Goal: Task Accomplishment & Management: Manage account settings

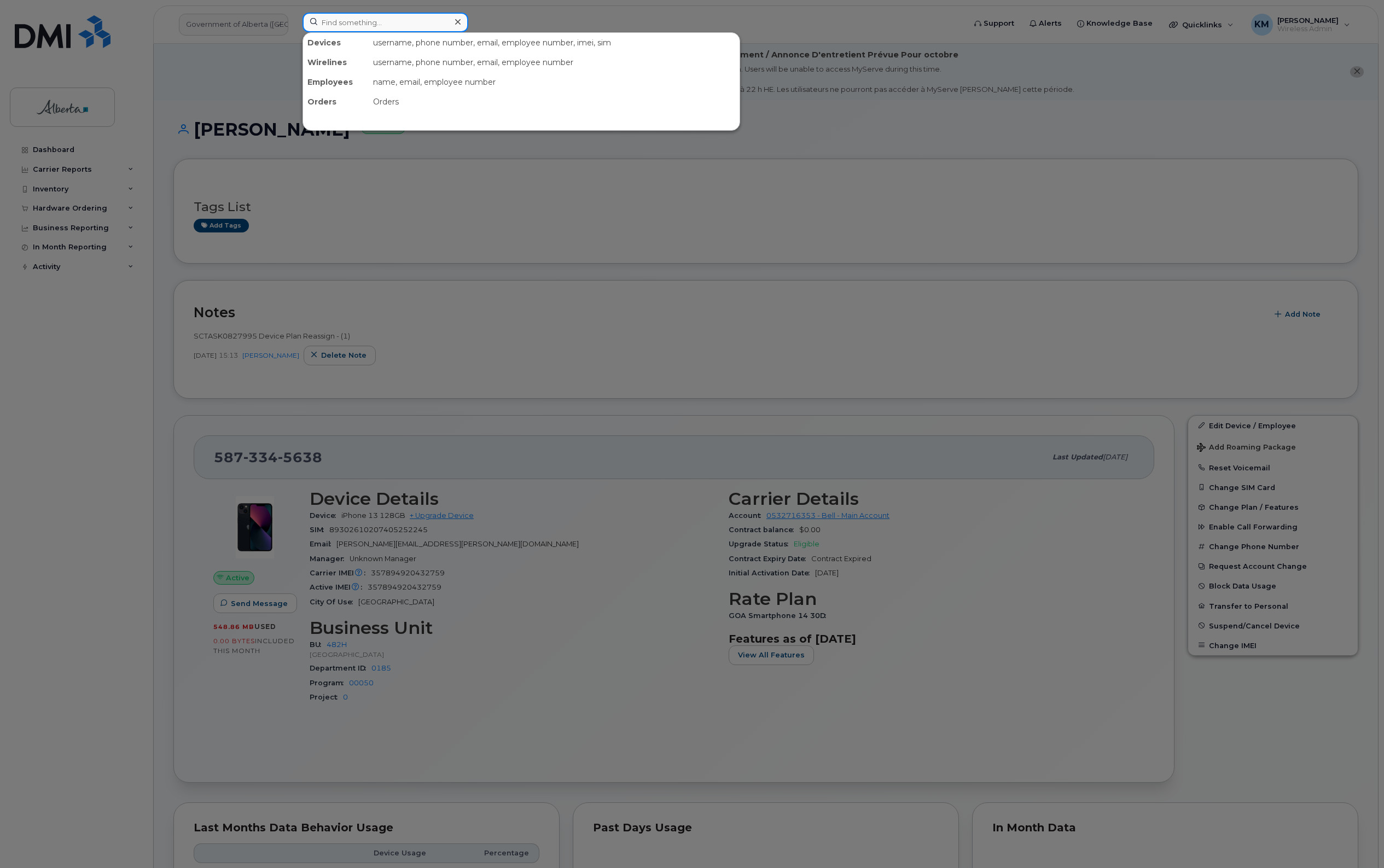
click at [373, 22] on input at bounding box center [385, 23] width 166 height 20
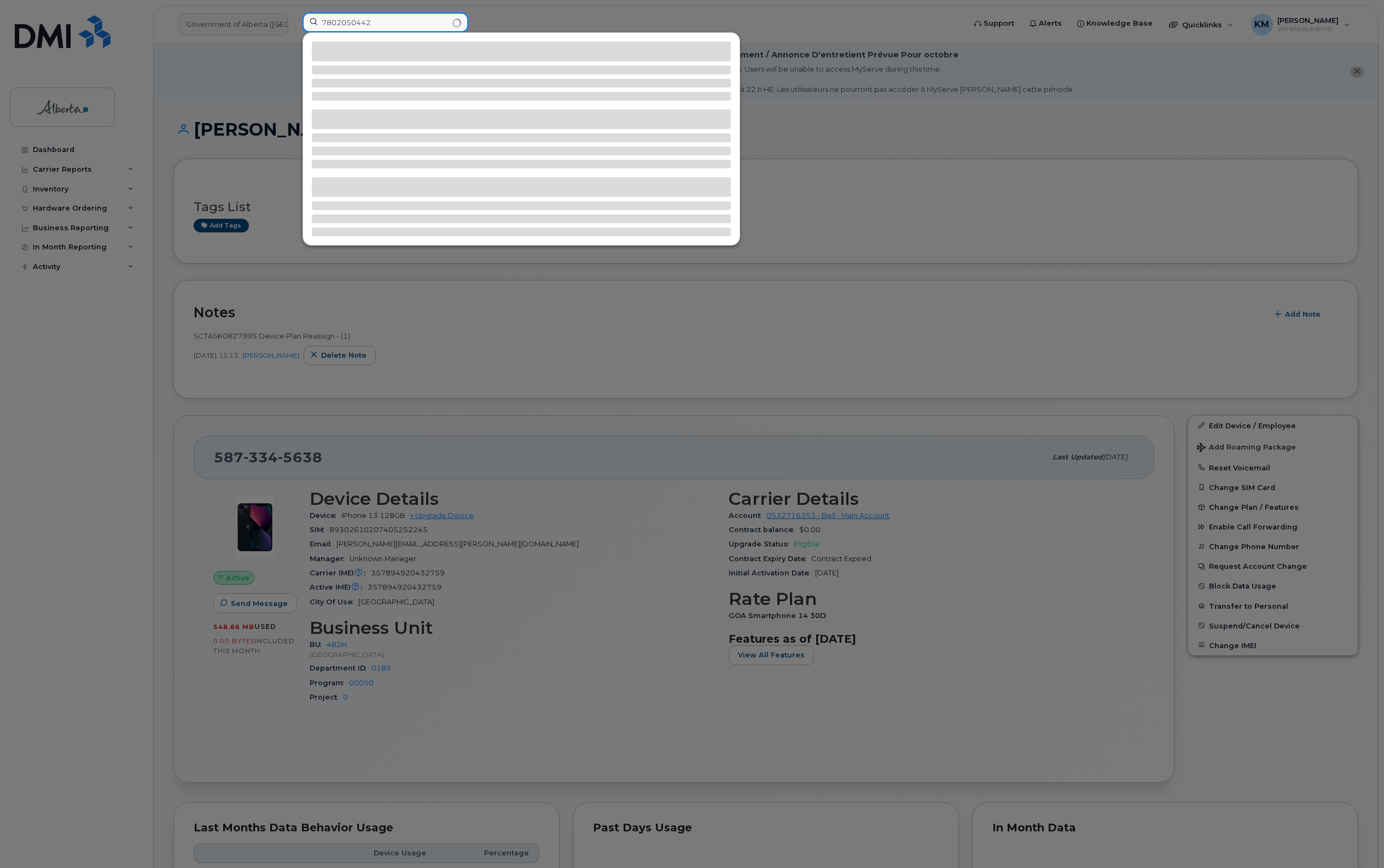
type input "7802050442"
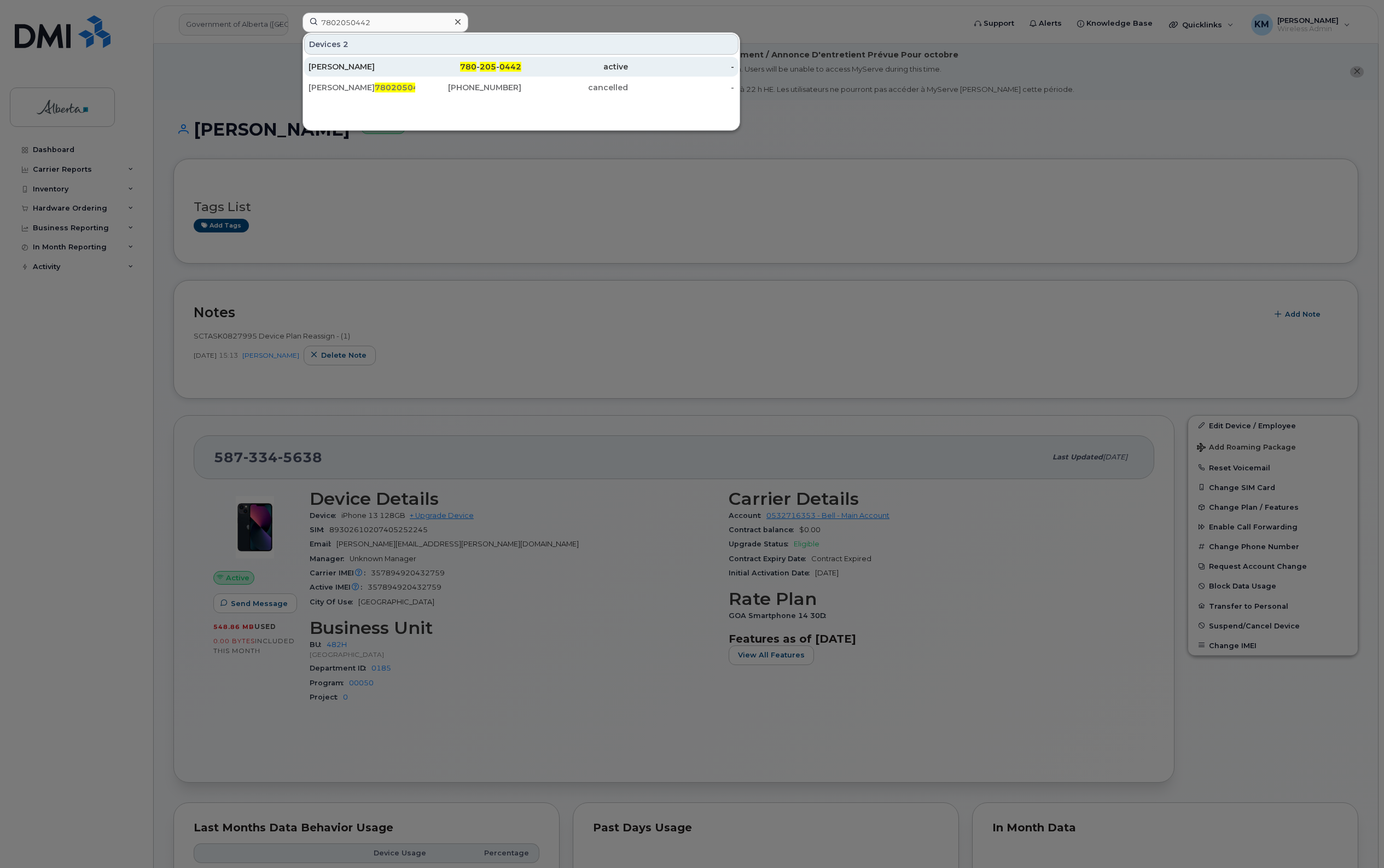
click at [513, 58] on div "780 - 205 - 0442" at bounding box center [469, 67] width 107 height 20
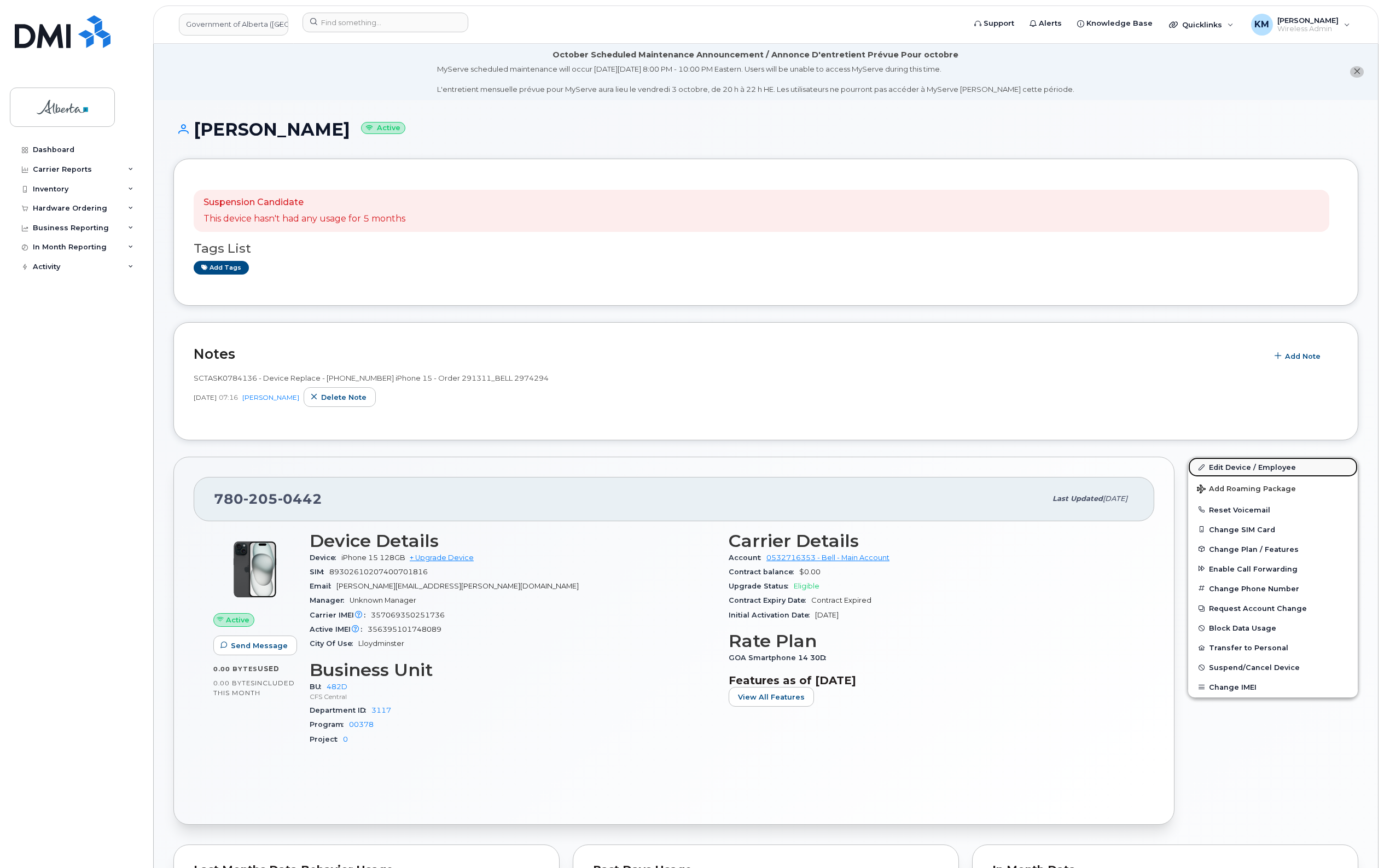
click at [1253, 463] on link "Edit Device / Employee" at bounding box center [1273, 467] width 170 height 20
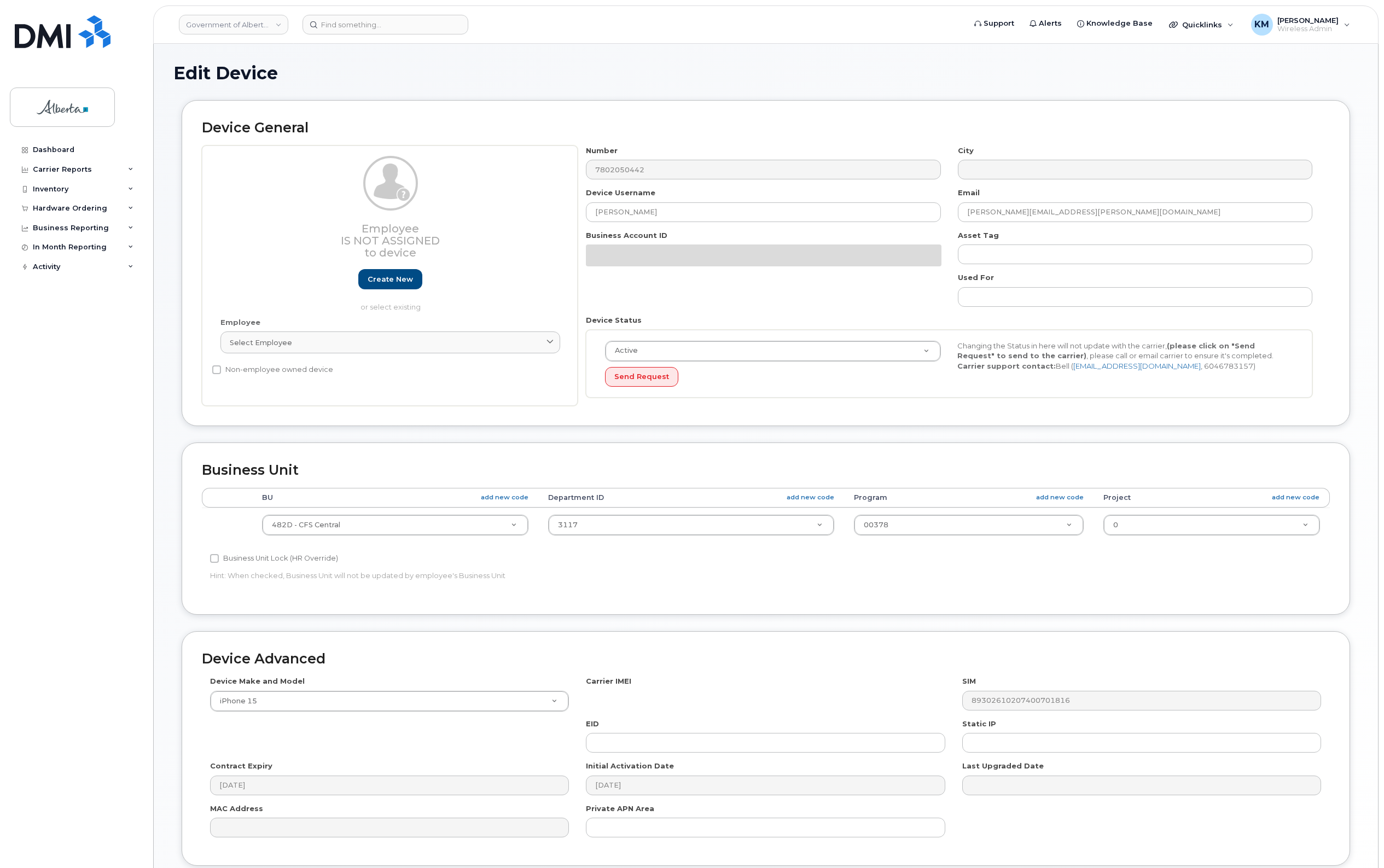
select select "4749742"
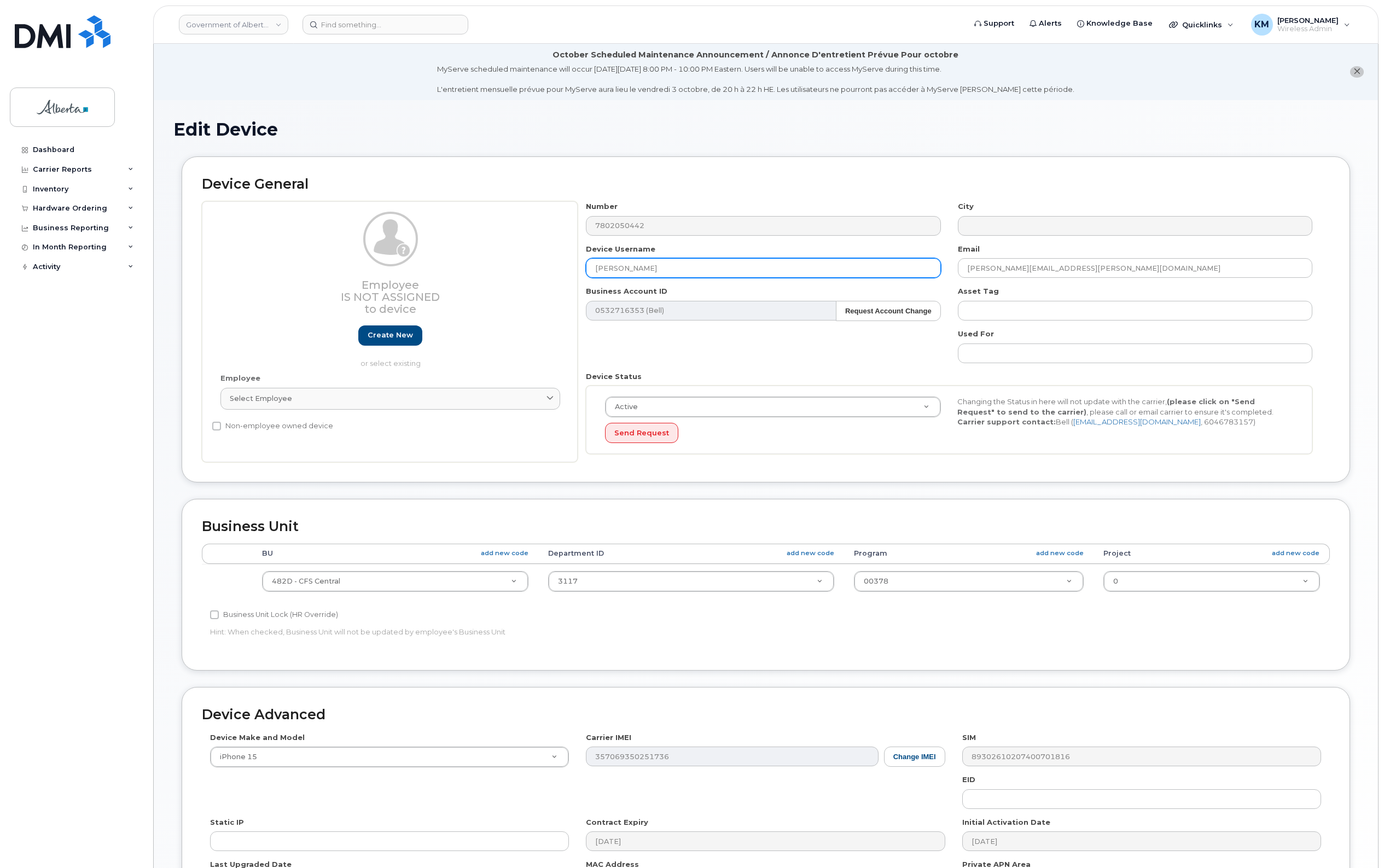
drag, startPoint x: 675, startPoint y: 271, endPoint x: 544, endPoint y: 271, distance: 131.0
click at [544, 271] on div "Employee Is not assigned to device Create new or select existing Employee Selec…" at bounding box center [765, 332] width 1128 height 261
type input "Child Intervention Supervisor Vacant"
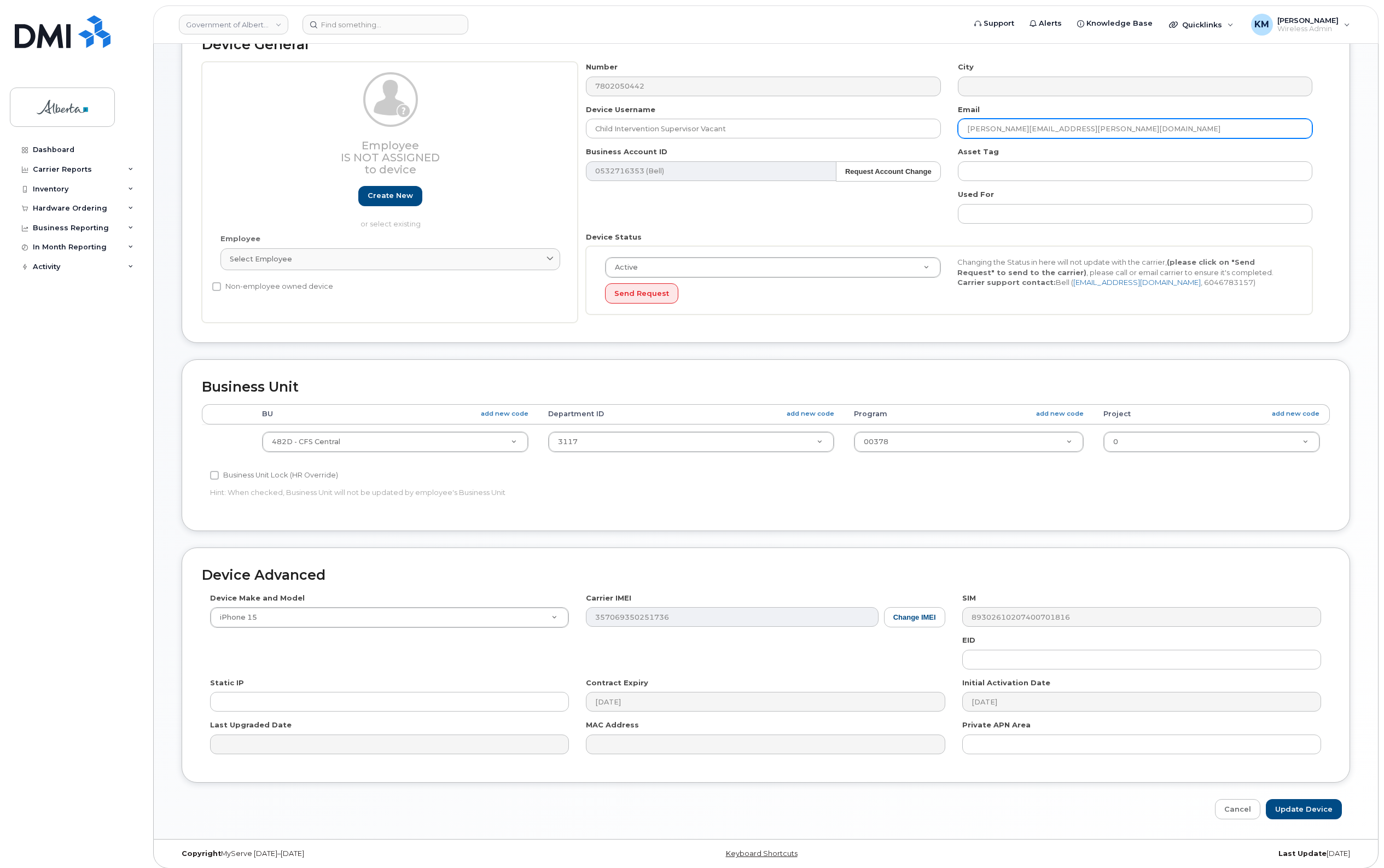
scroll to position [147, 0]
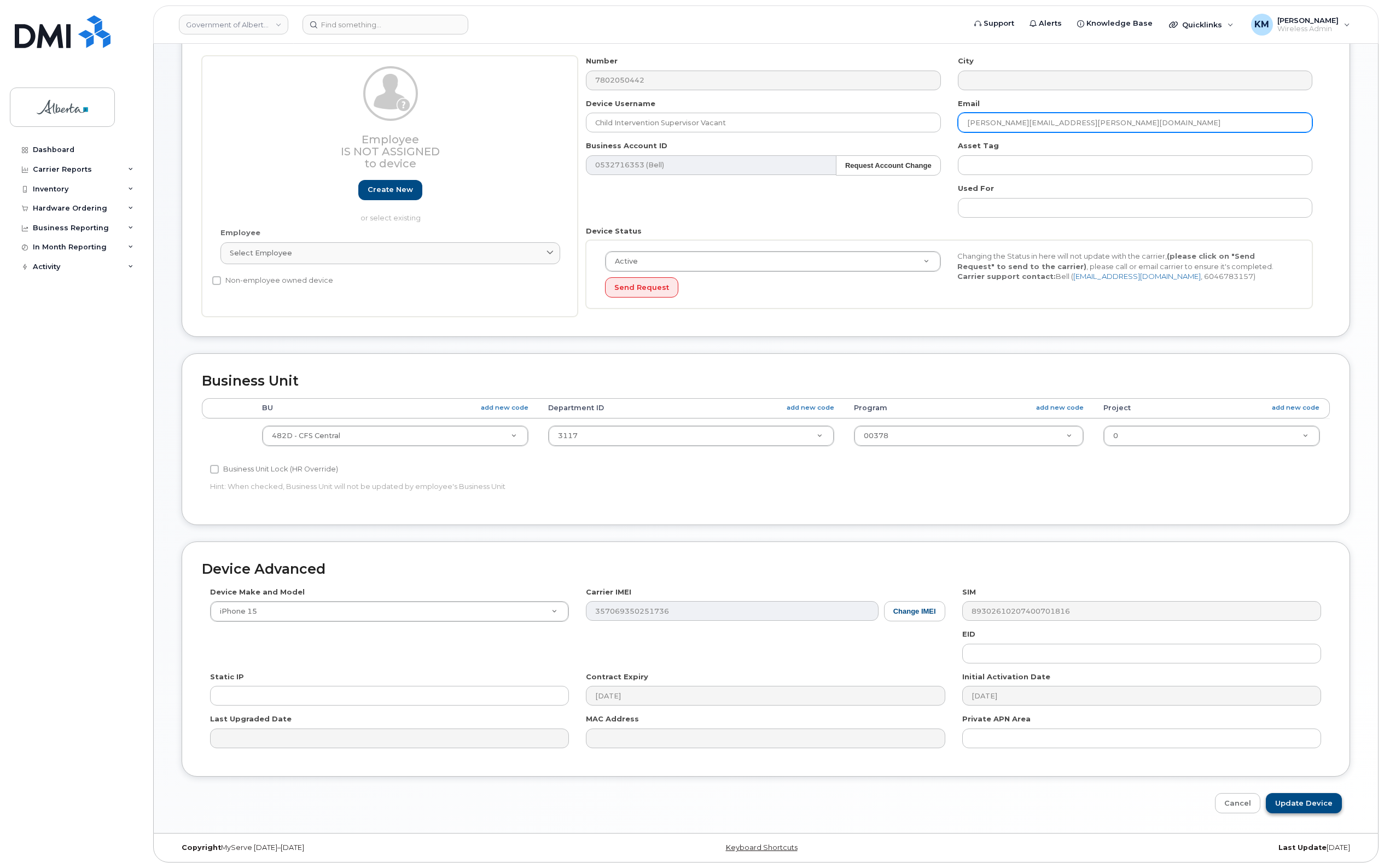
type input "Kara.Reynolds@gov.ab.ca"
click at [1289, 799] on input "Update Device" at bounding box center [1304, 802] width 76 height 20
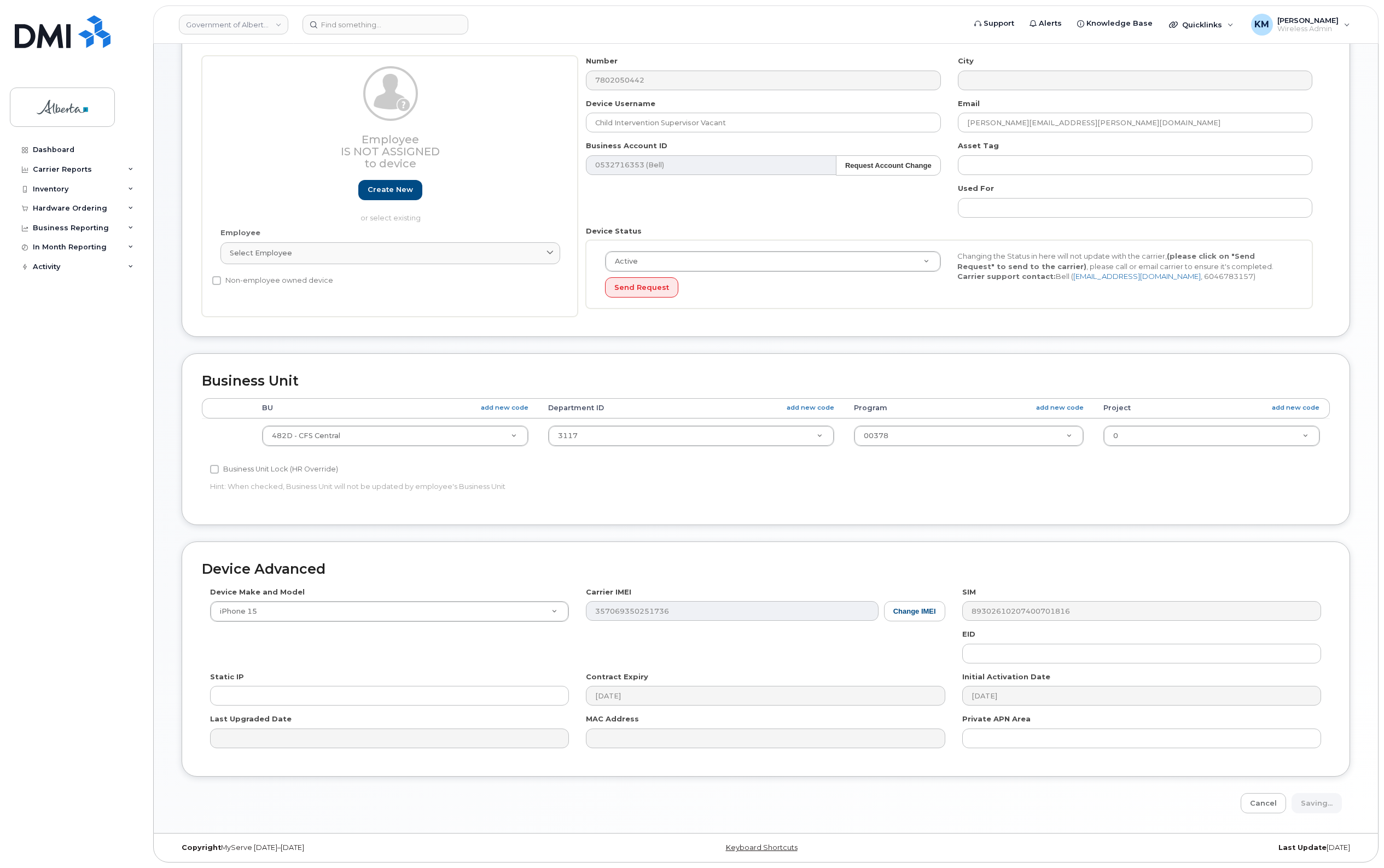
type input "Saving..."
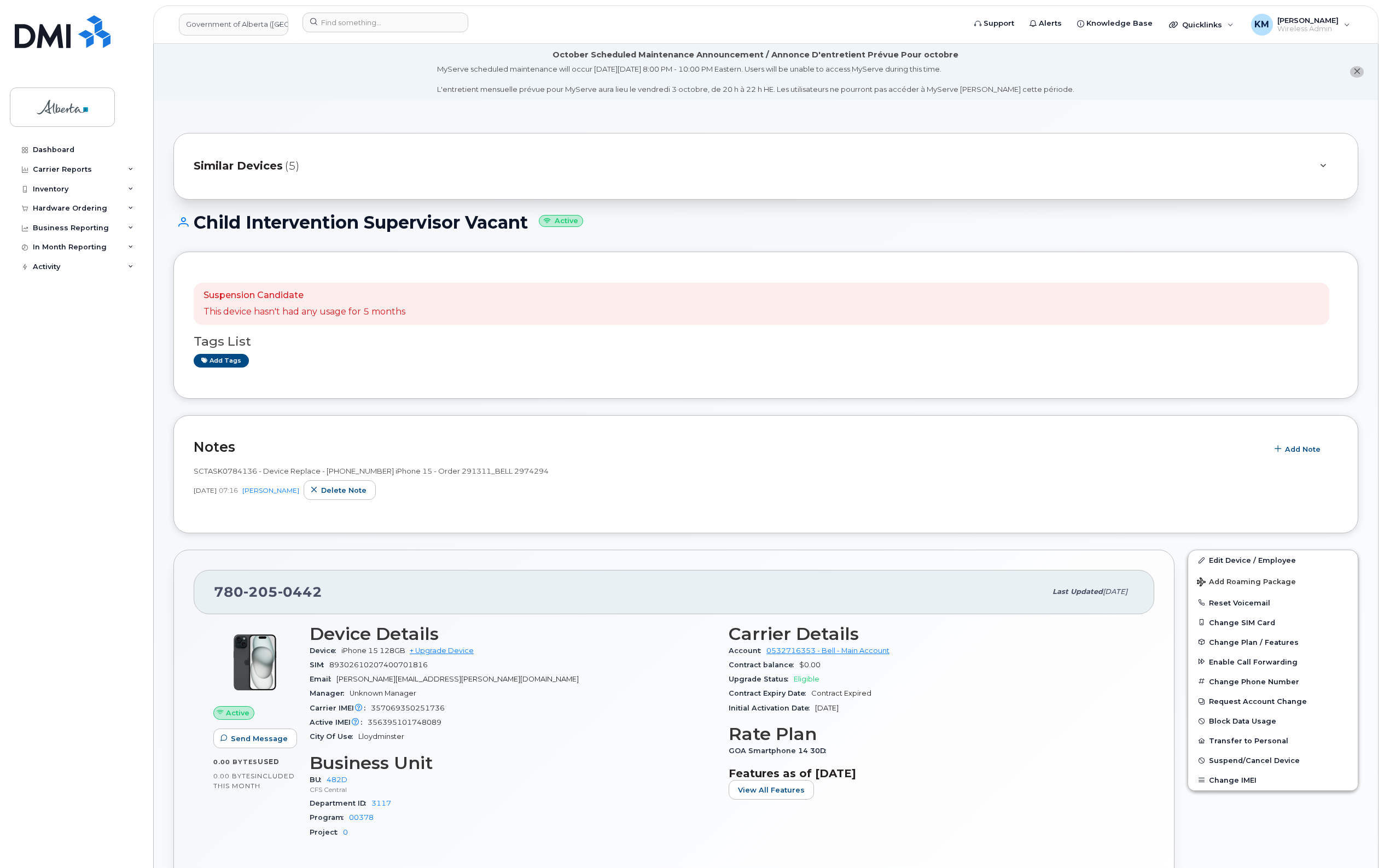
click at [86, 629] on div "Dashboard Carrier Reports Monthly Billing Data Daily Data Pooling Data Behavior…" at bounding box center [78, 496] width 135 height 711
click at [1239, 763] on span "Suspend/Cancel Device" at bounding box center [1254, 760] width 90 height 9
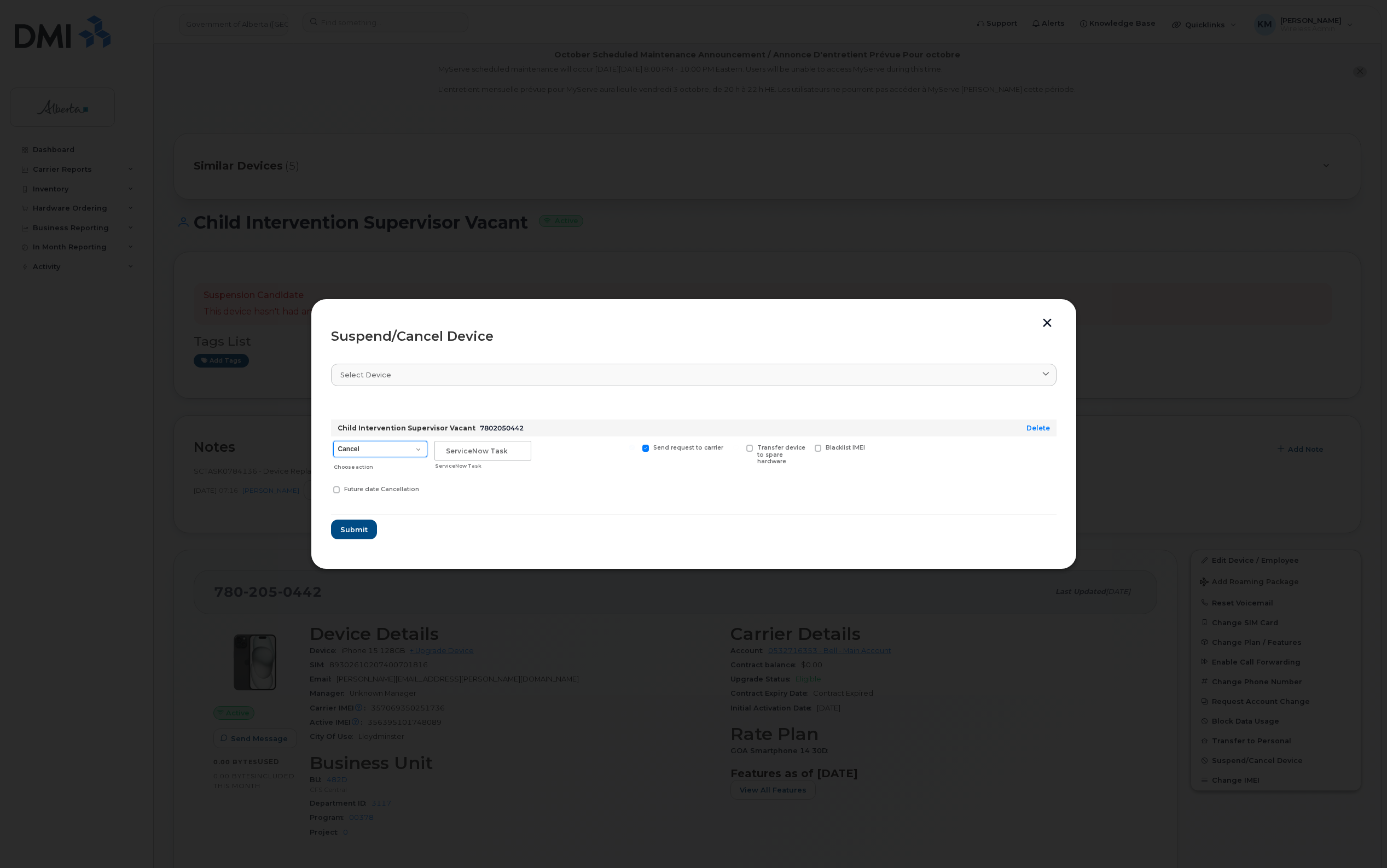
click at [398, 450] on select "Cancel Suspend - Extend Suspension Suspend - Reduced Rate Suspend - Lost Device…" at bounding box center [380, 449] width 94 height 16
select select "[object Object]"
click at [333, 441] on select "Cancel Suspend - Extend Suspension Suspend - Reduced Rate Suspend - Lost Device…" at bounding box center [380, 449] width 94 height 16
click at [463, 454] on input "text" at bounding box center [483, 451] width 97 height 20
type input "SCTASK0860764"
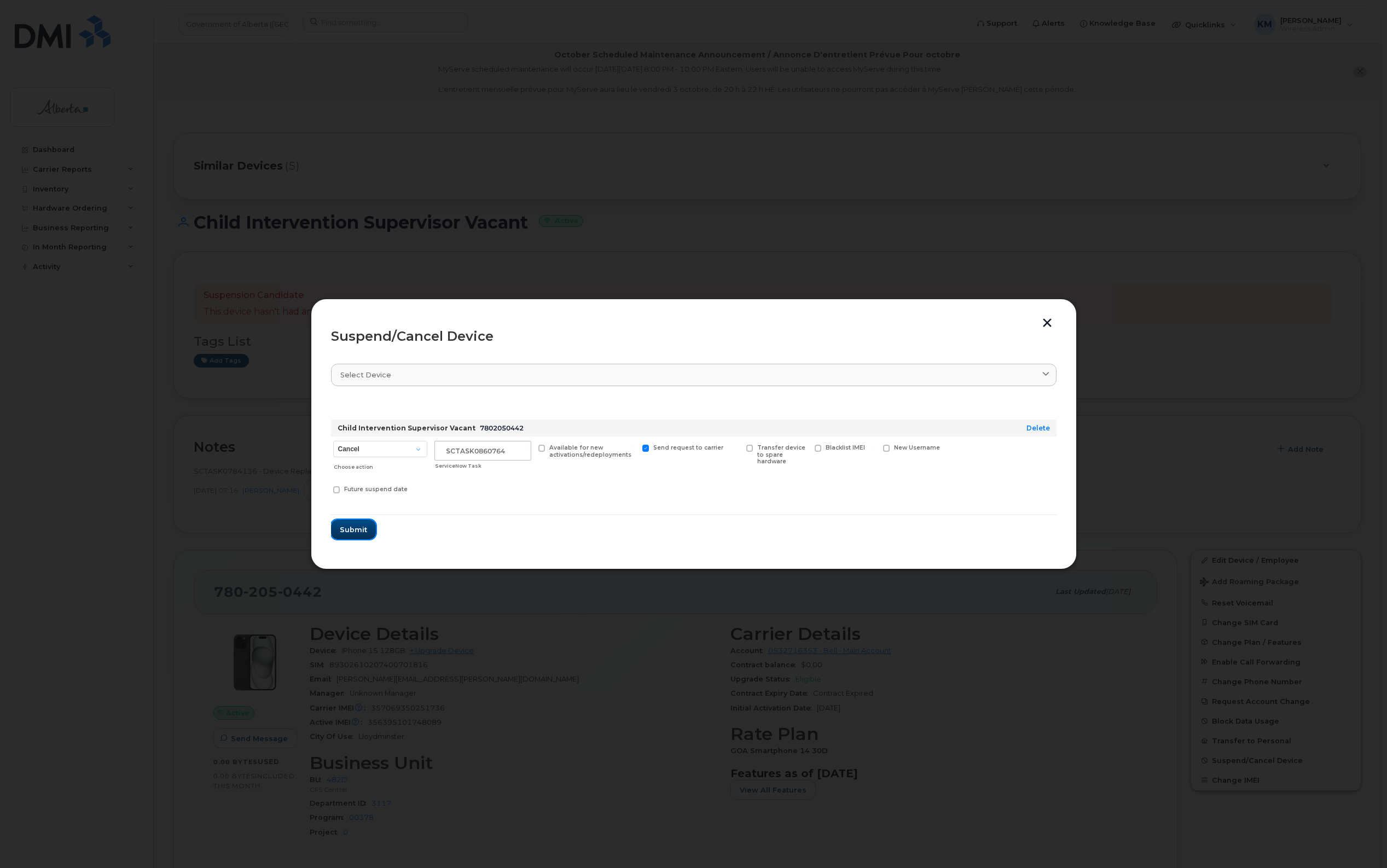
click at [340, 530] on span "Submit" at bounding box center [353, 529] width 27 height 11
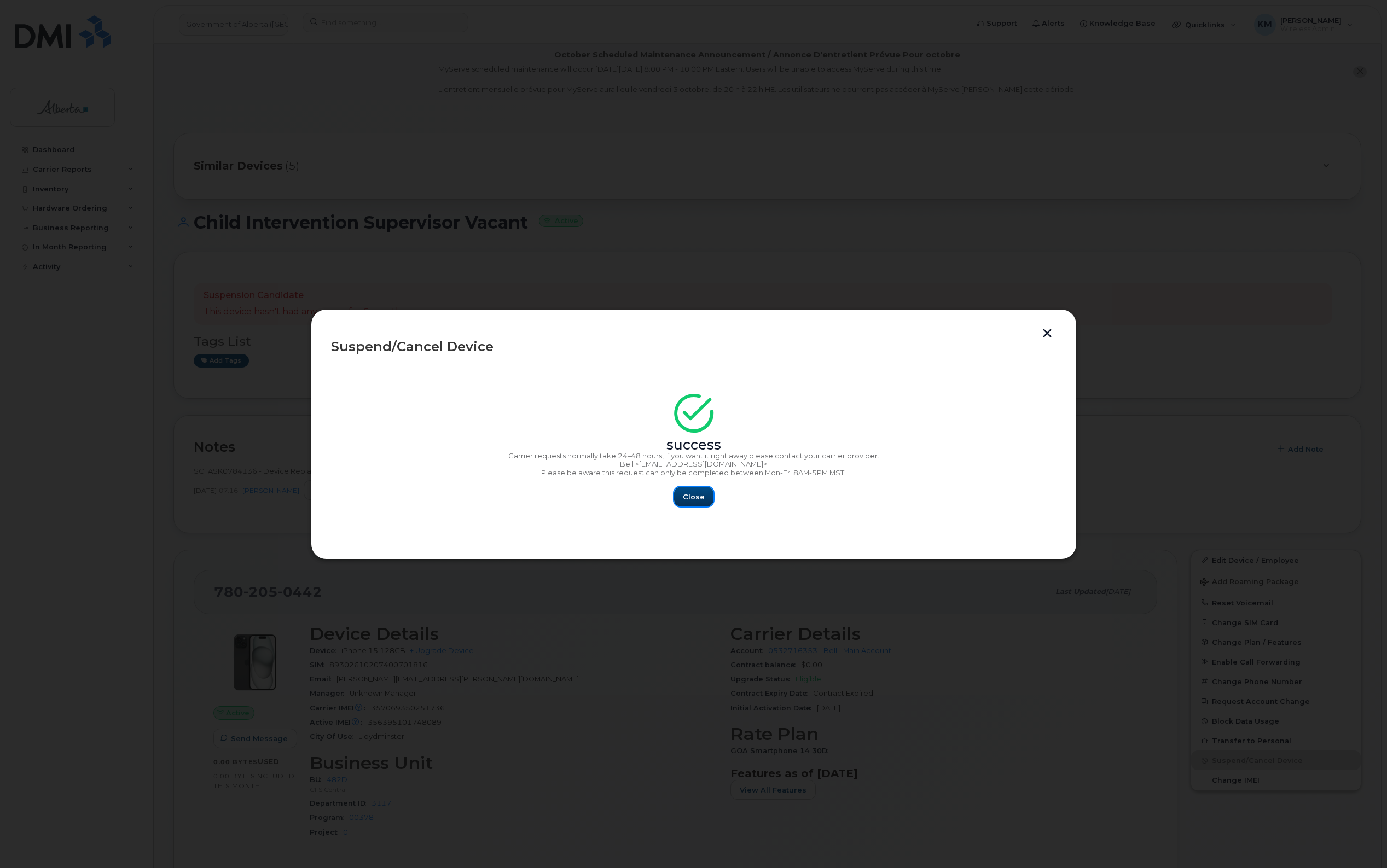
click at [692, 490] on button "Close" at bounding box center [693, 496] width 39 height 20
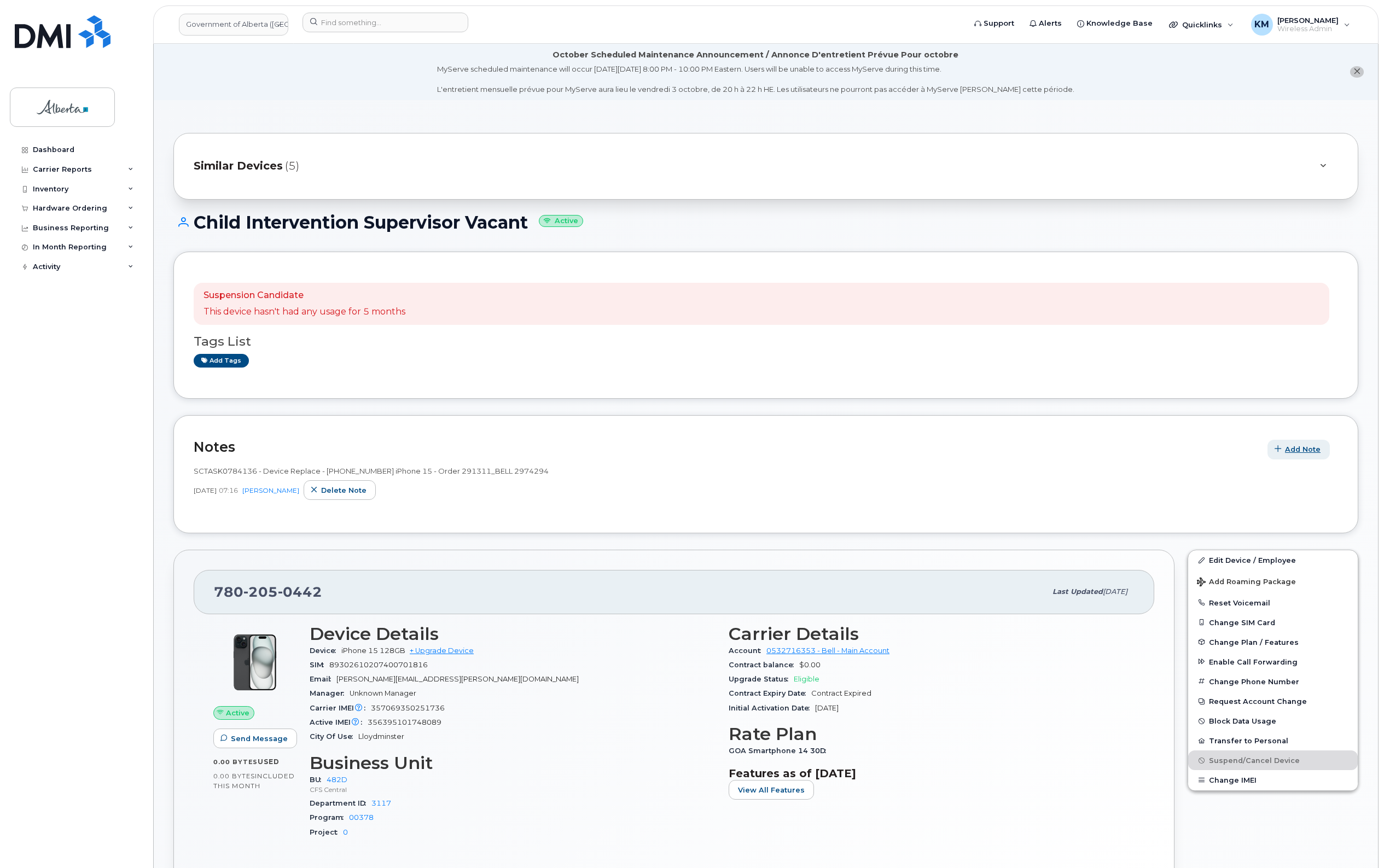
click at [1299, 444] on button "Add Note" at bounding box center [1299, 449] width 63 height 20
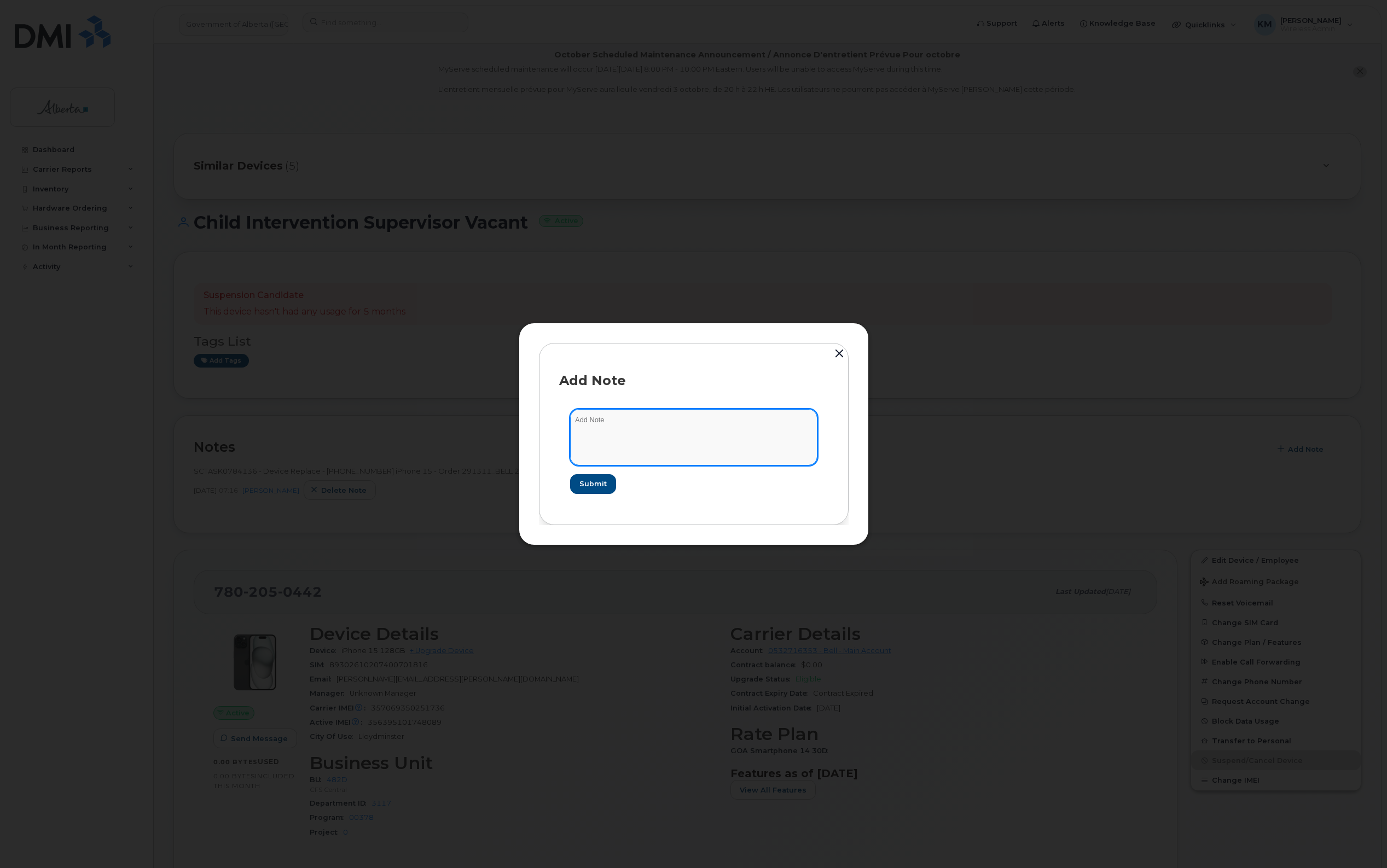
click at [767, 425] on textarea at bounding box center [693, 436] width 247 height 56
type textarea "s"
click at [755, 422] on textarea "SCTASK0860764 -" at bounding box center [693, 436] width 247 height 56
paste textarea "Plan Suspend - (1)"
type textarea "SCTASK0860764 - Plan Suspend - (1)"
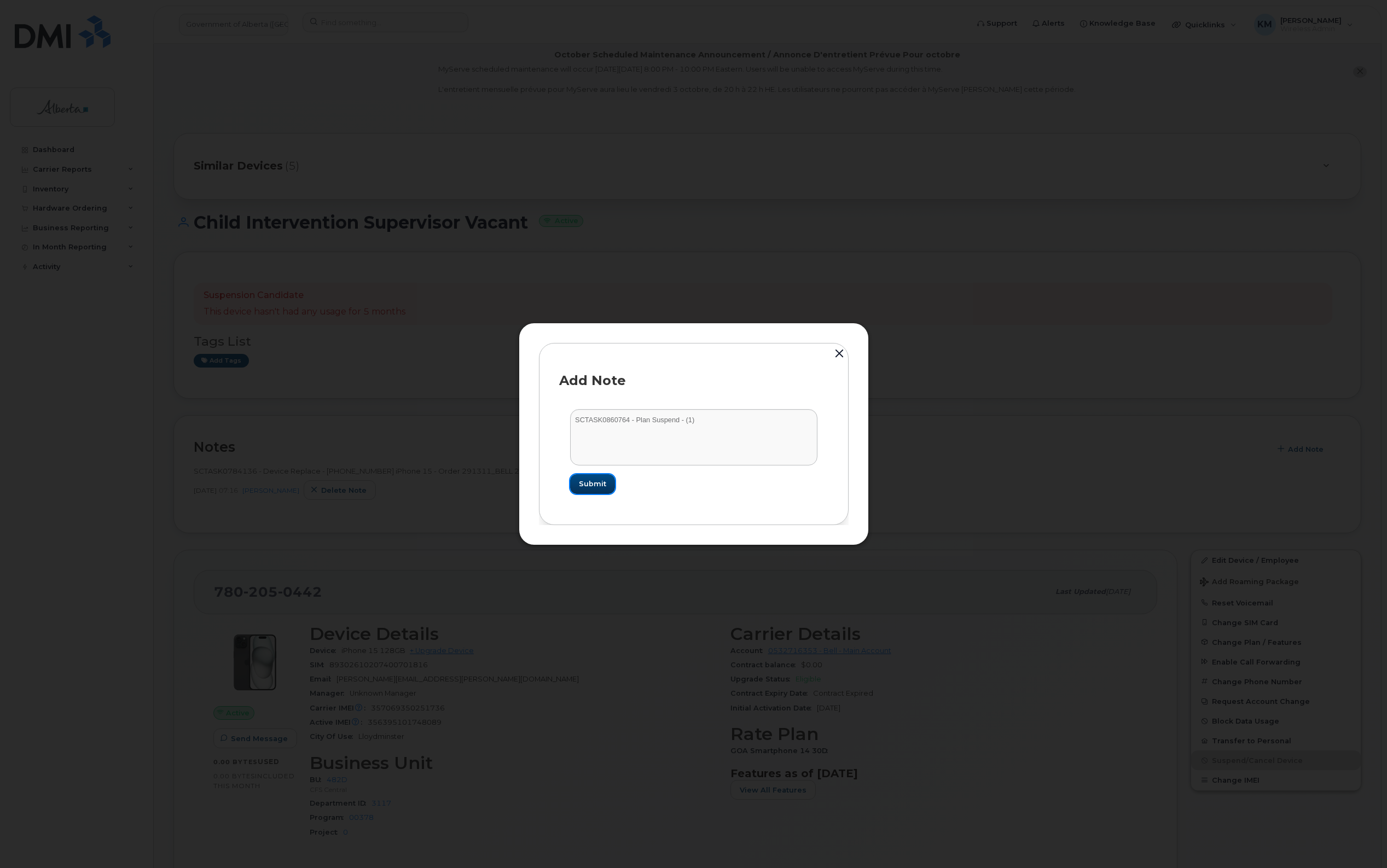
click at [601, 476] on button "Submit" at bounding box center [592, 484] width 45 height 20
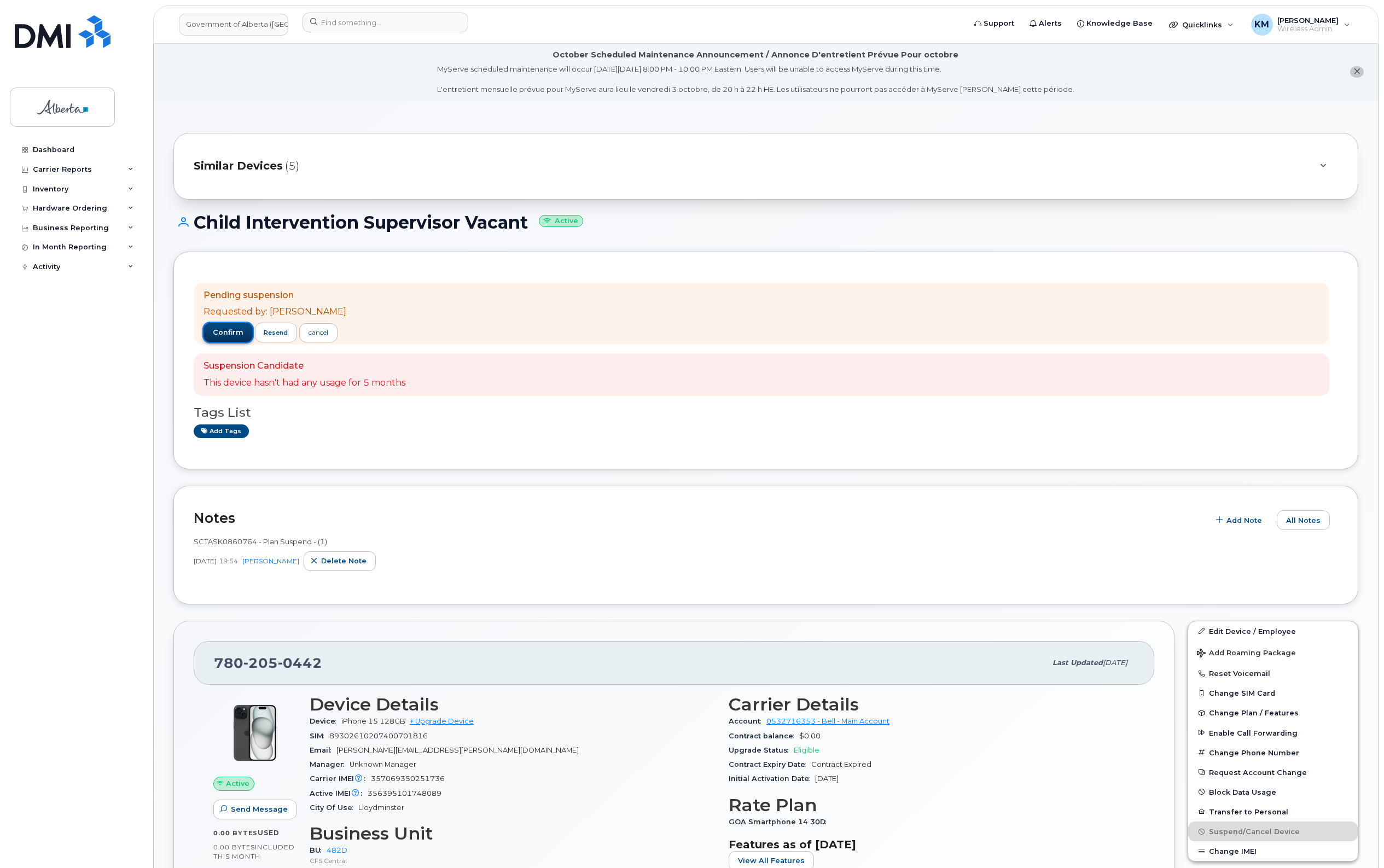
click at [217, 328] on span "confirm" at bounding box center [228, 333] width 31 height 10
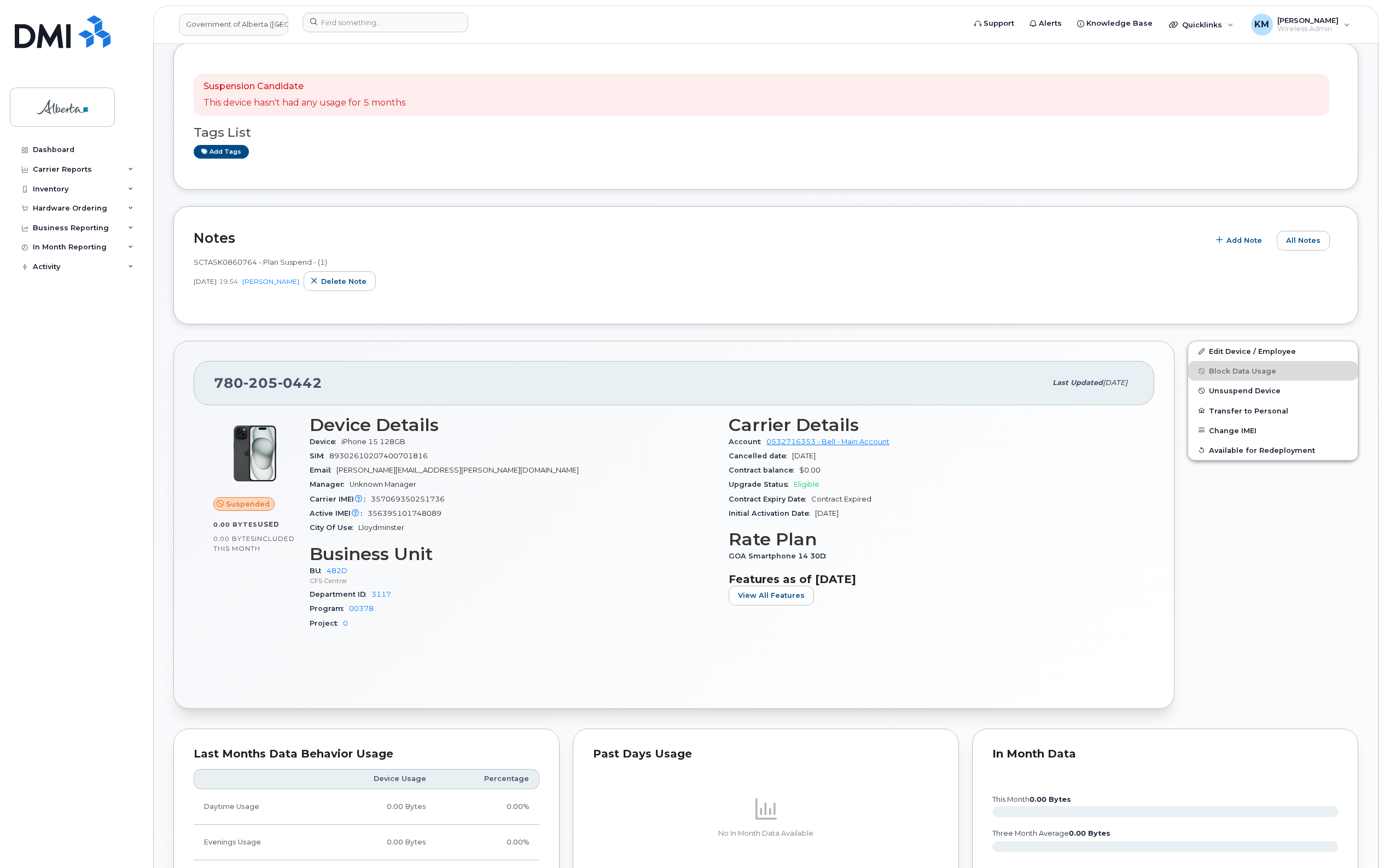
scroll to position [205, 0]
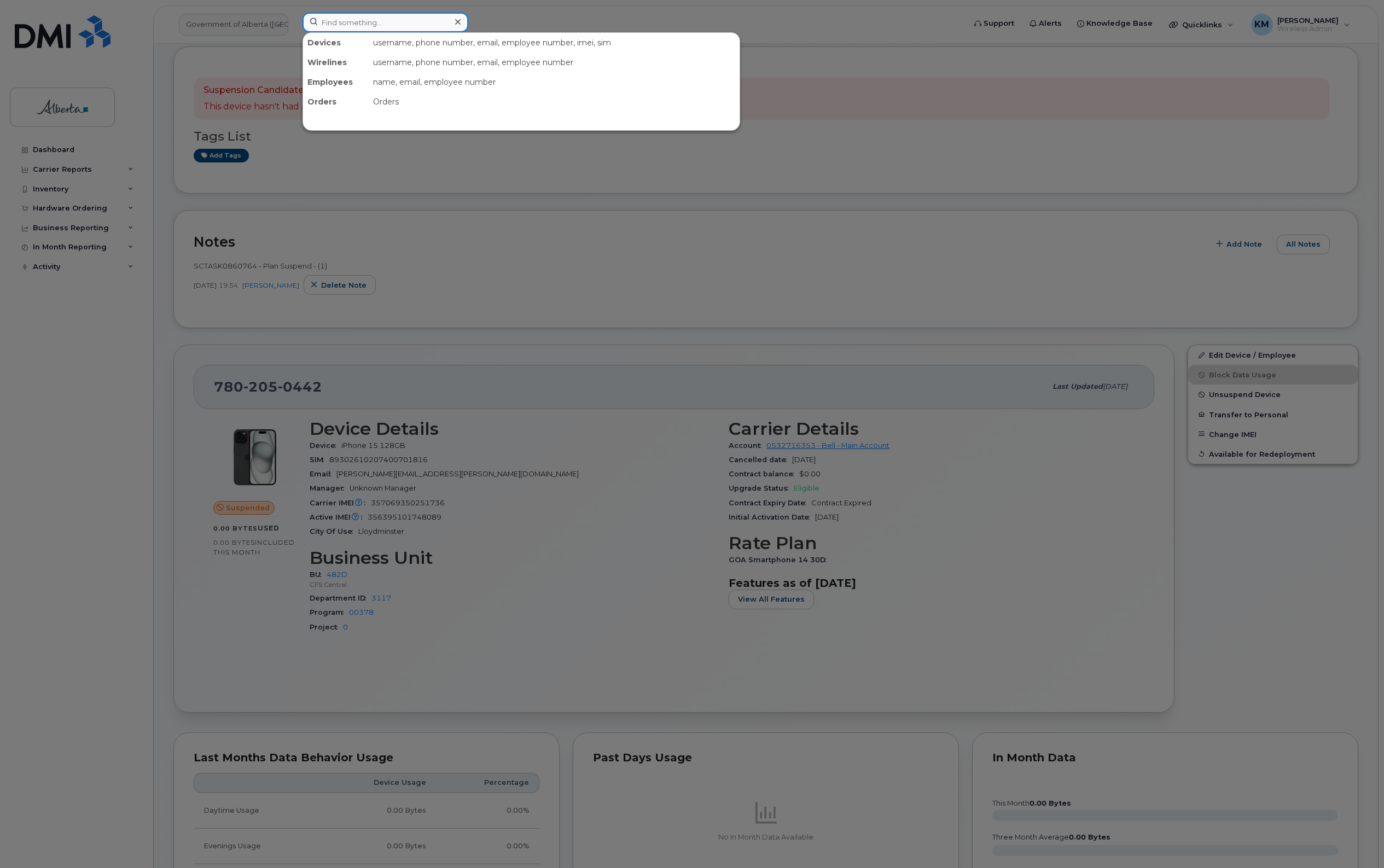
click at [362, 23] on input at bounding box center [385, 23] width 166 height 20
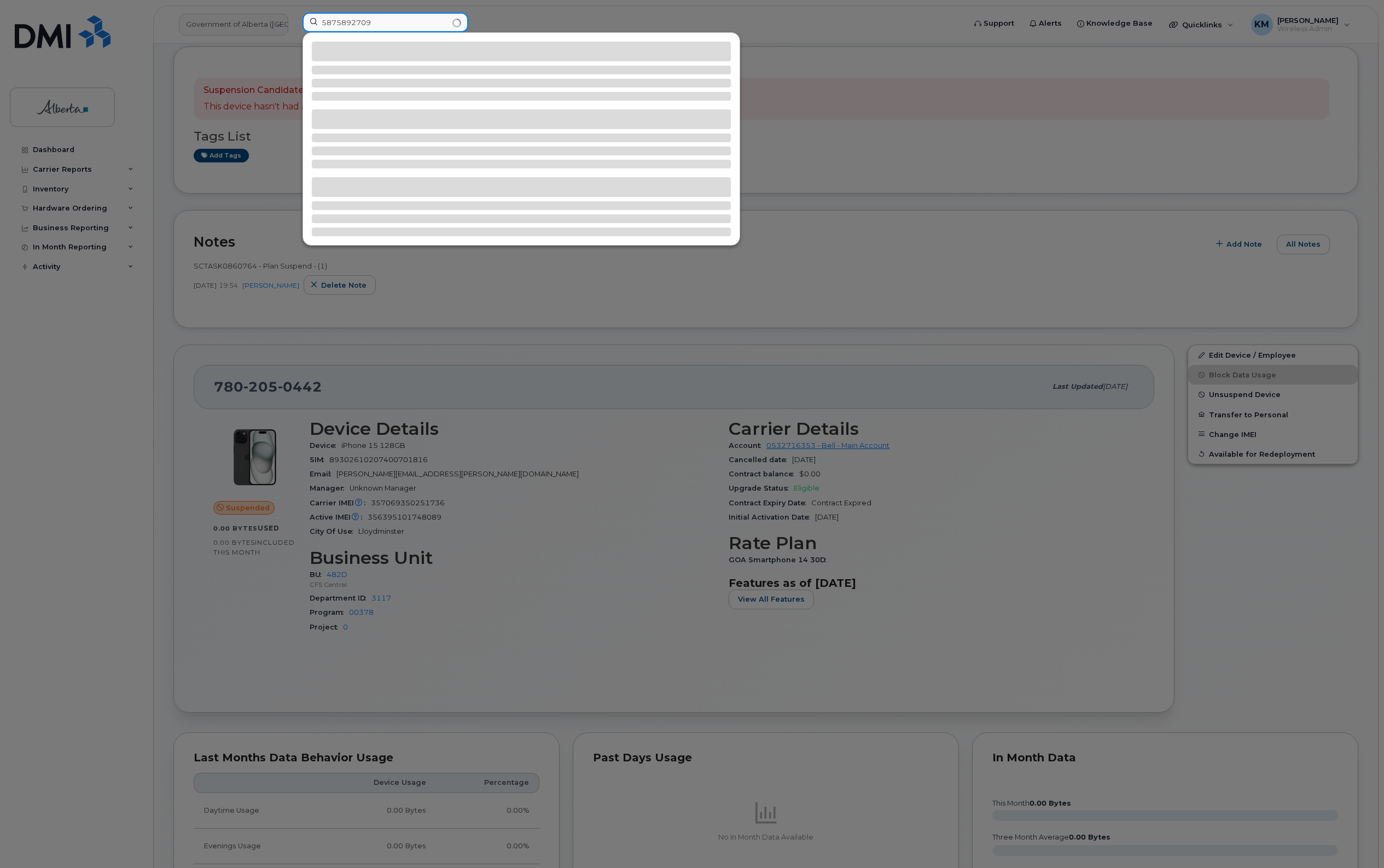
type input "5875892709"
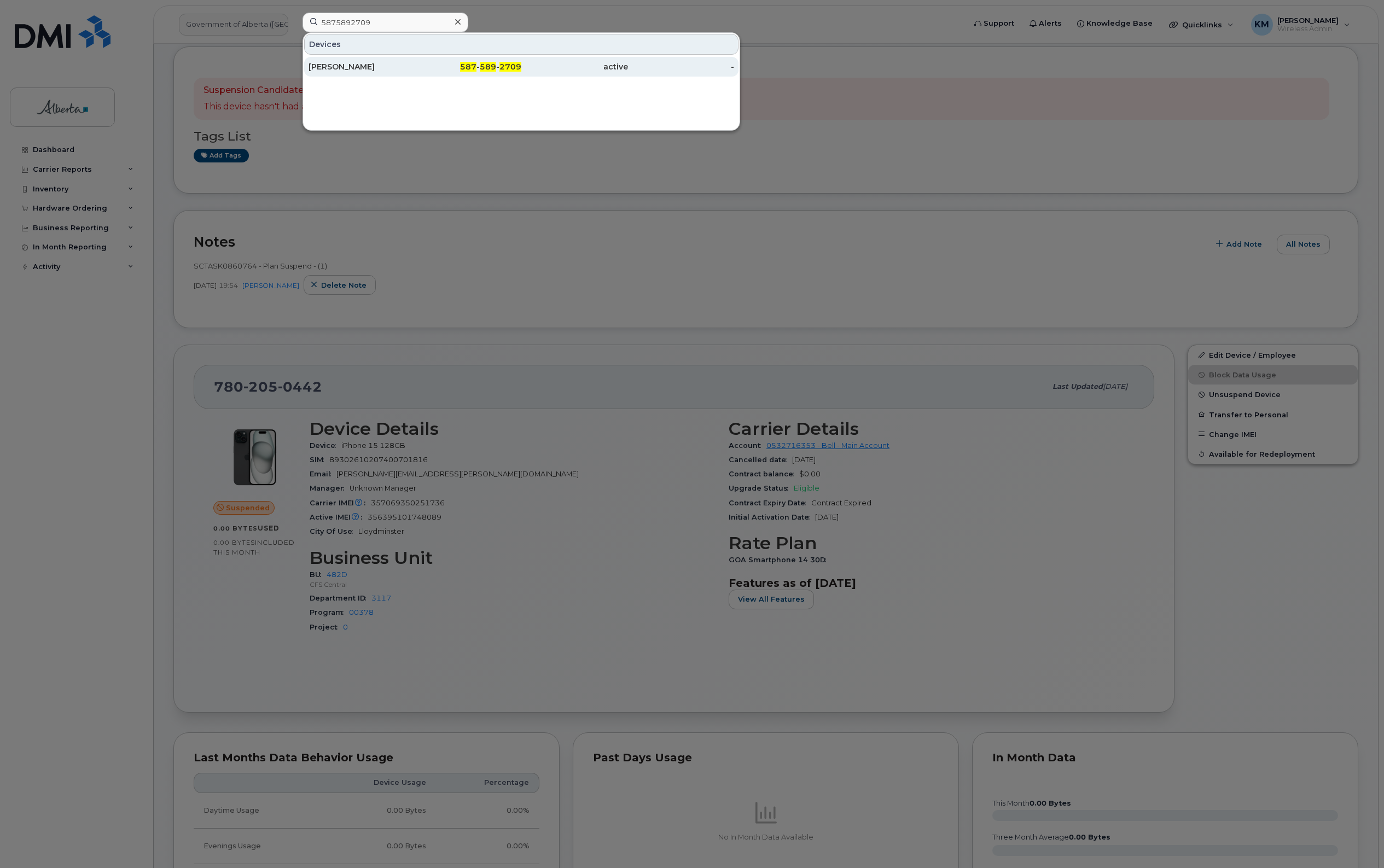
click at [345, 72] on div "[PERSON_NAME]" at bounding box center [362, 66] width 107 height 11
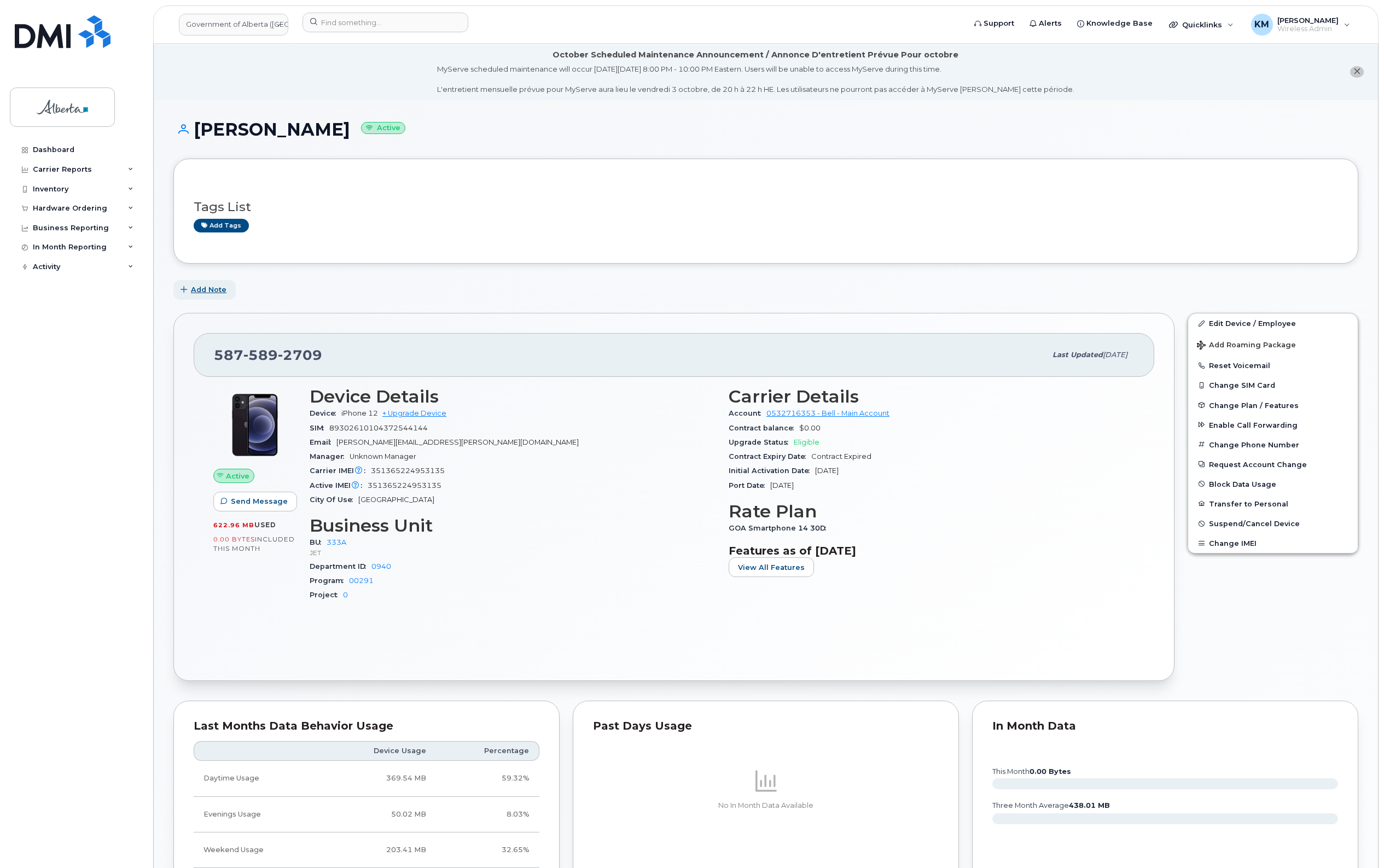
click at [199, 290] on span "Add Note" at bounding box center [209, 289] width 36 height 11
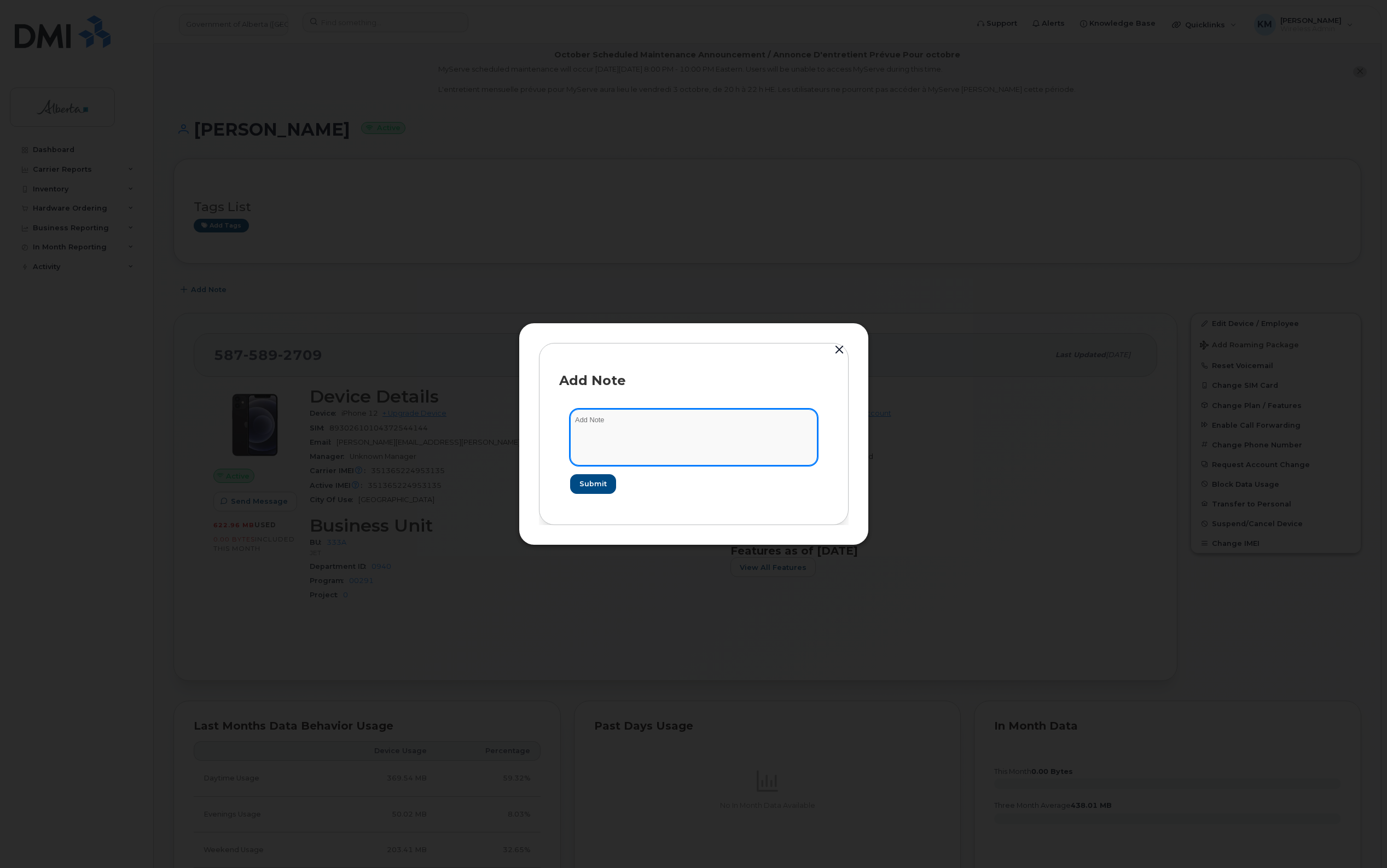
click at [639, 419] on textarea at bounding box center [693, 436] width 247 height 56
type textarea "s"
click at [670, 417] on textarea "SCTASK0858979 -" at bounding box center [693, 436] width 247 height 56
paste textarea "Plan Suspend - (1)"
type textarea "SCTASK0858979 - Plan Suspend - (1)"
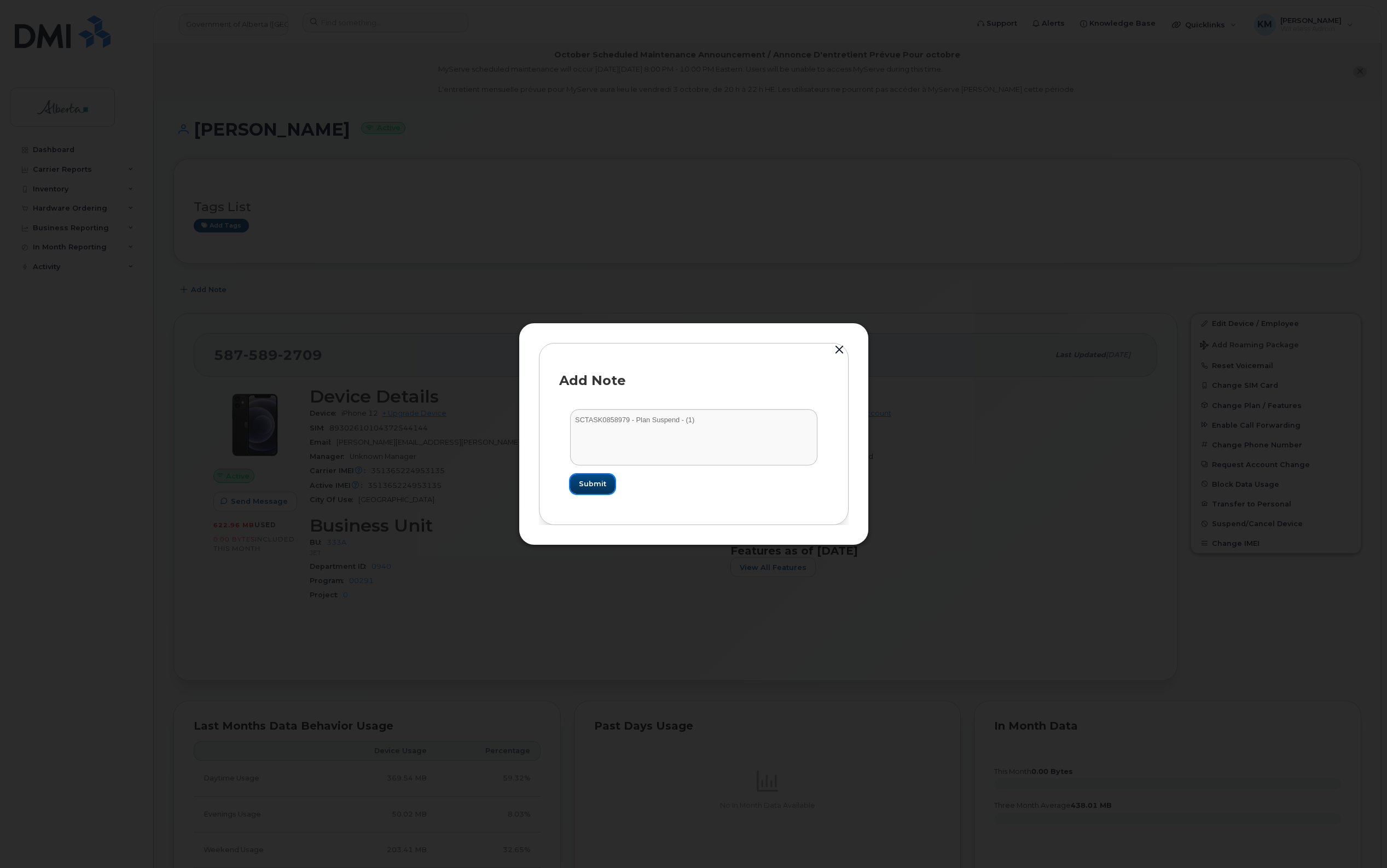
click at [586, 484] on span "Submit" at bounding box center [592, 483] width 27 height 11
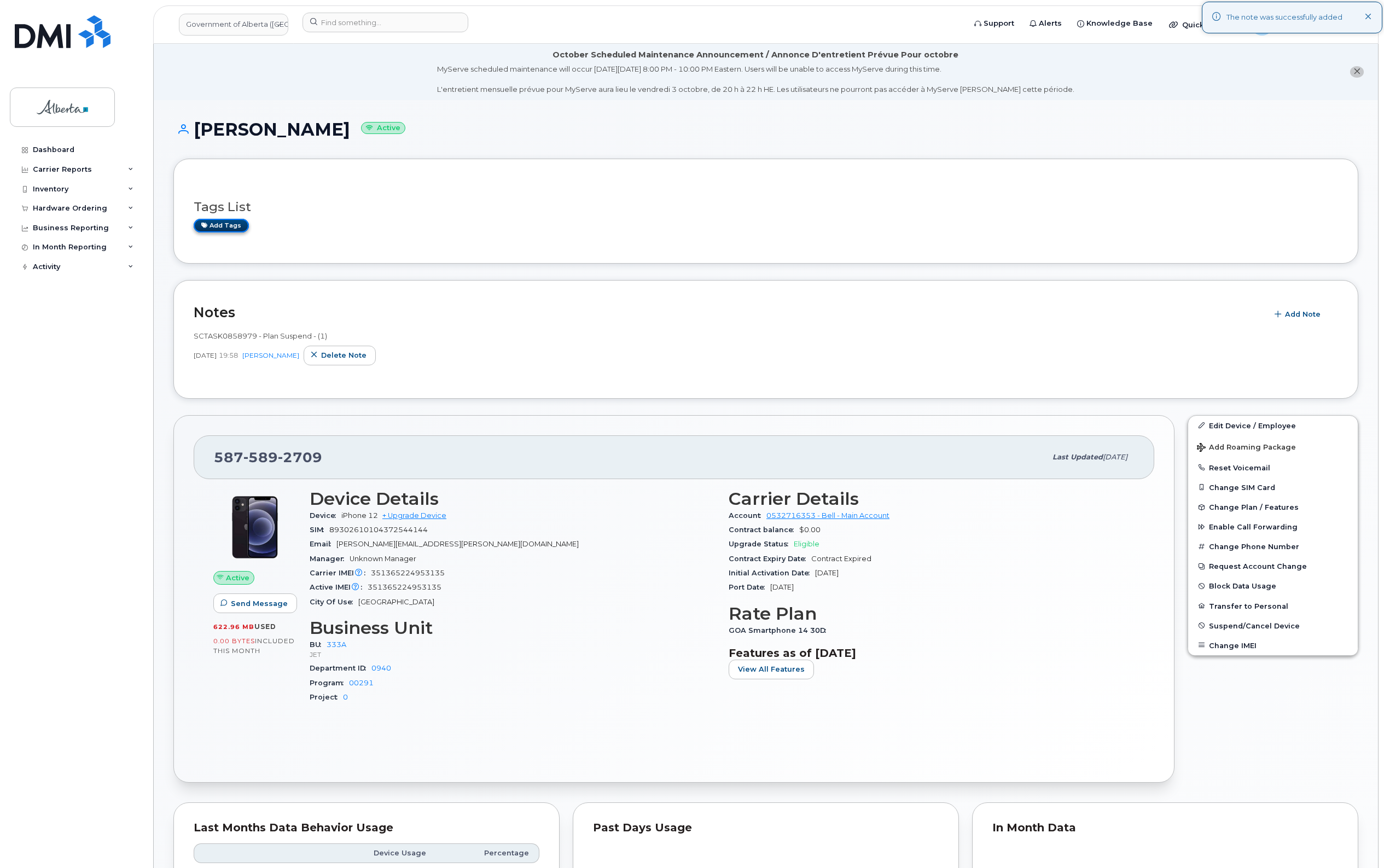
click at [222, 226] on link "Add tags" at bounding box center [222, 225] width 56 height 14
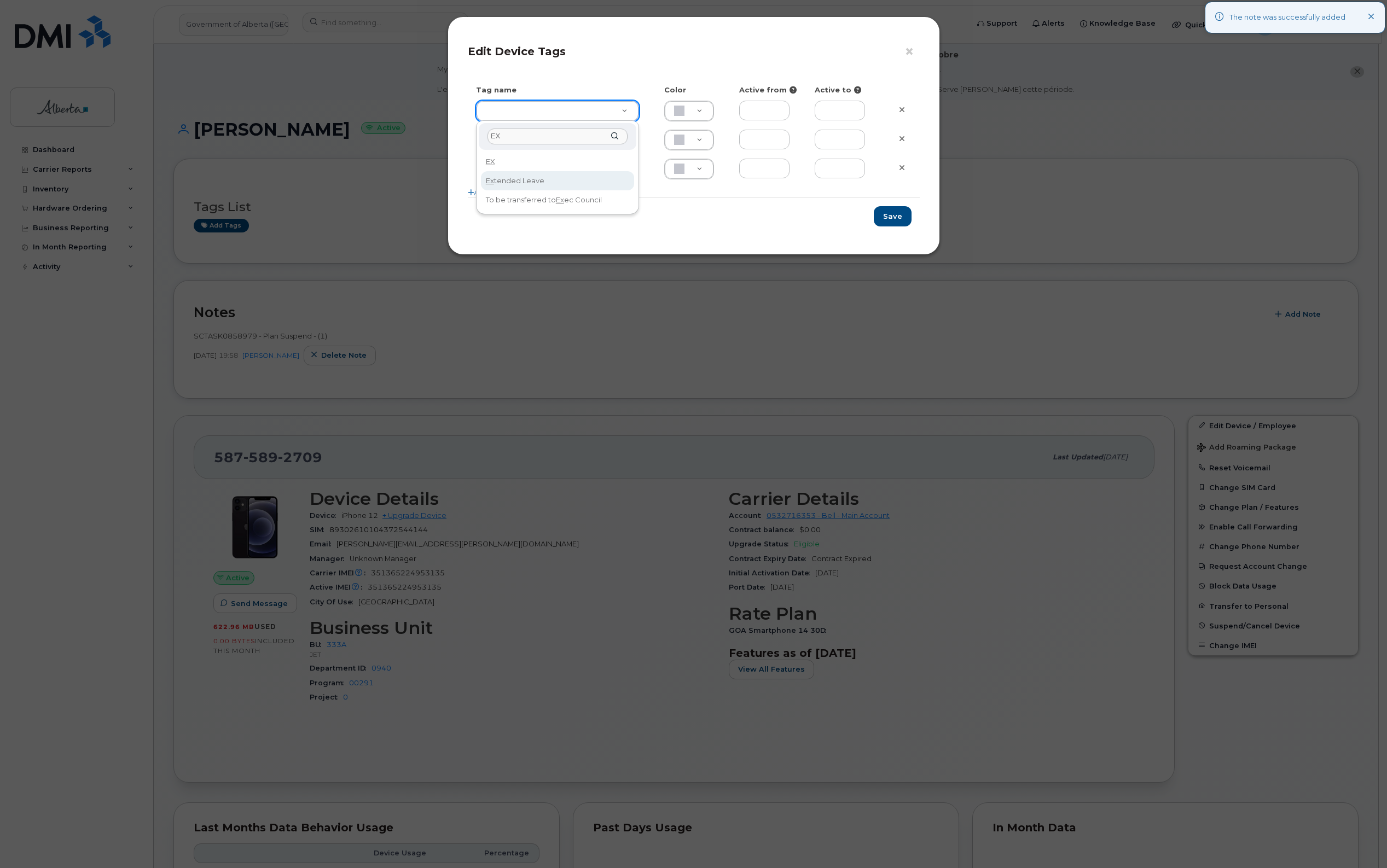
type input "EX"
type input "Extended Leave"
type input "F8C6C8"
click at [898, 213] on button "Save" at bounding box center [892, 216] width 38 height 20
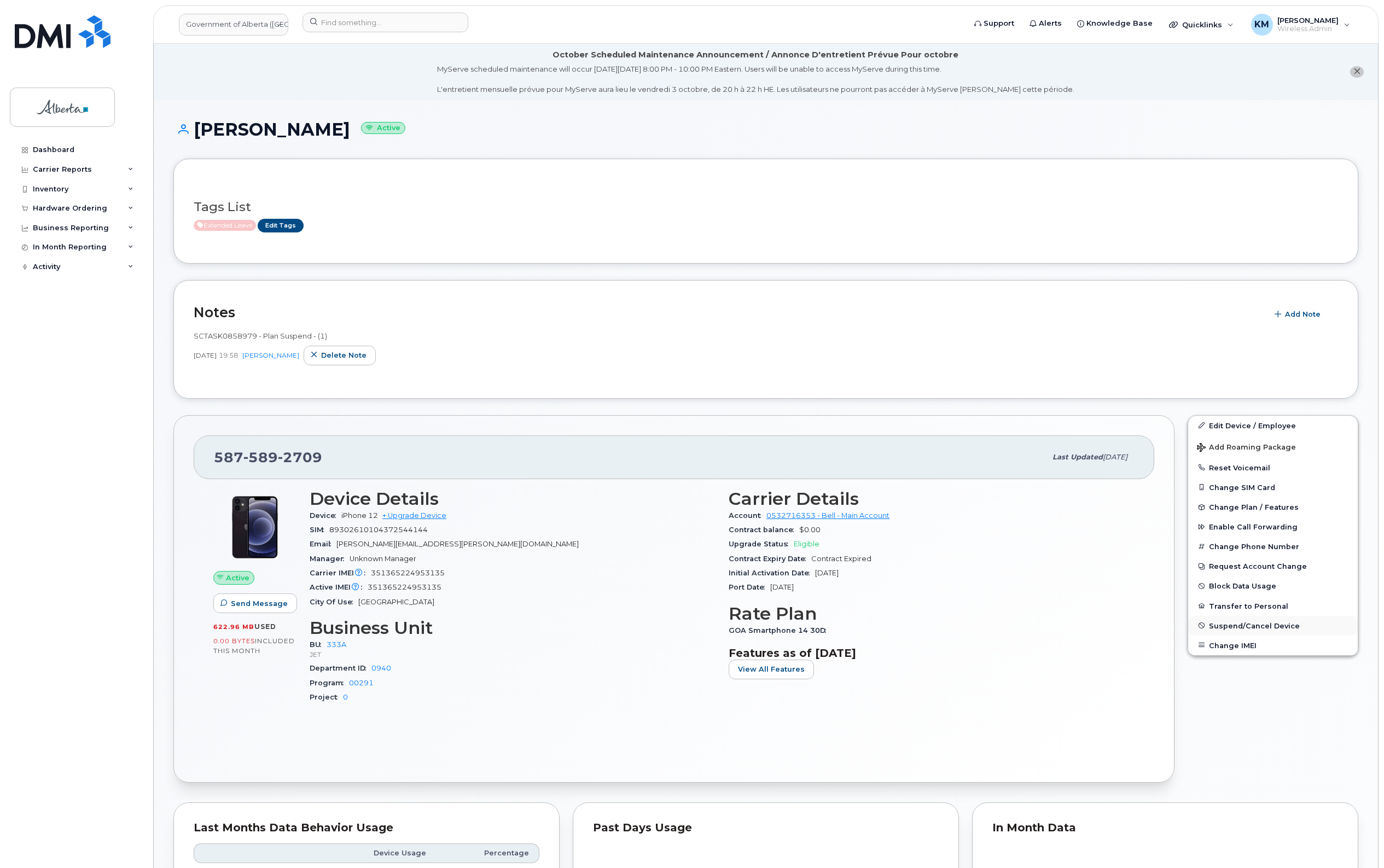
click at [1262, 618] on button "Suspend/Cancel Device" at bounding box center [1273, 626] width 170 height 20
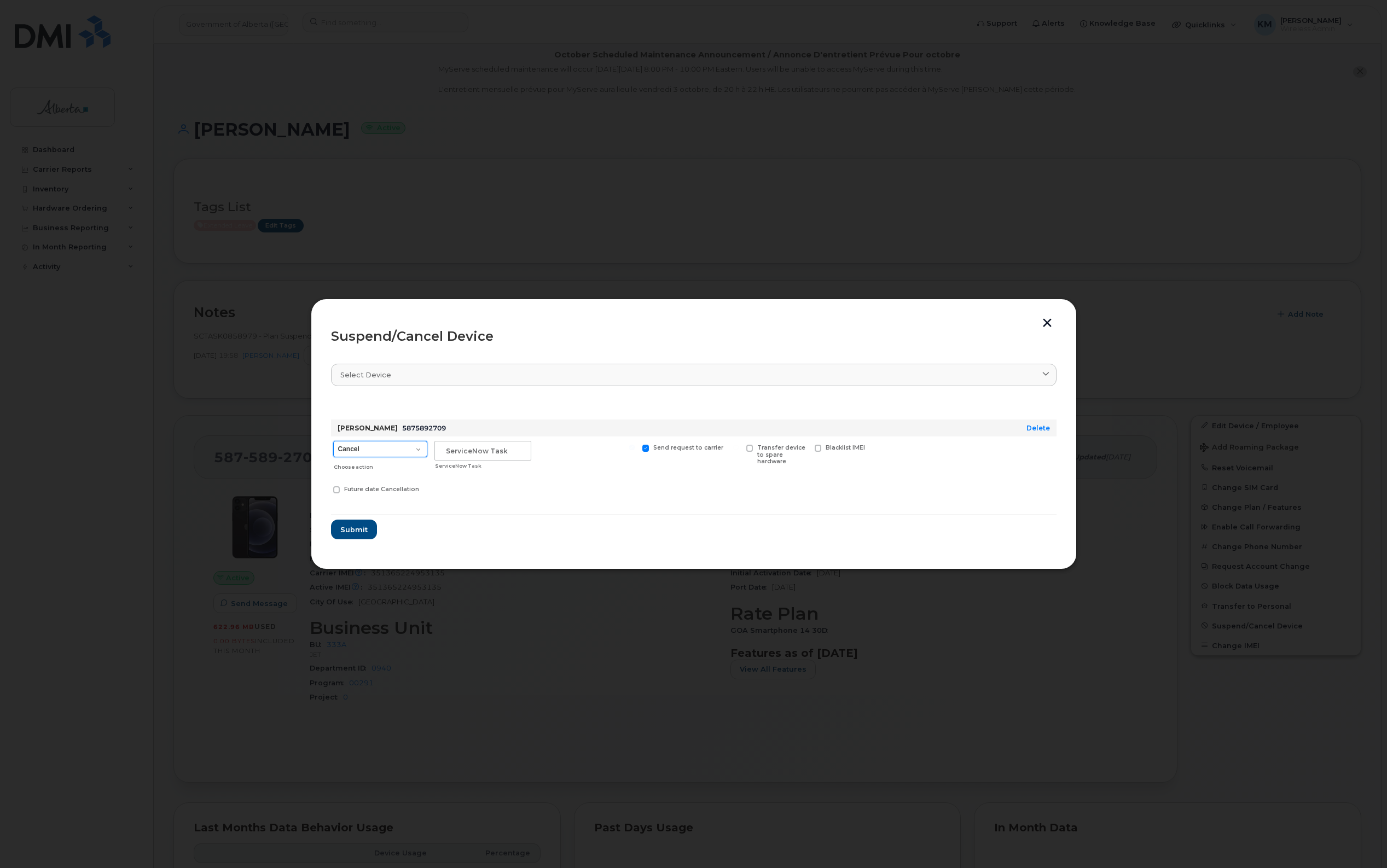
click at [414, 454] on select "Cancel Suspend - Extend Suspension Suspend - Reduced Rate Suspend - Lost Device…" at bounding box center [380, 449] width 94 height 16
select select "[object Object]"
click at [333, 441] on select "Cancel Suspend - Extend Suspension Suspend - Reduced Rate Suspend - Lost Device…" at bounding box center [380, 449] width 94 height 16
click at [477, 451] on input "text" at bounding box center [483, 451] width 97 height 20
type input "a"
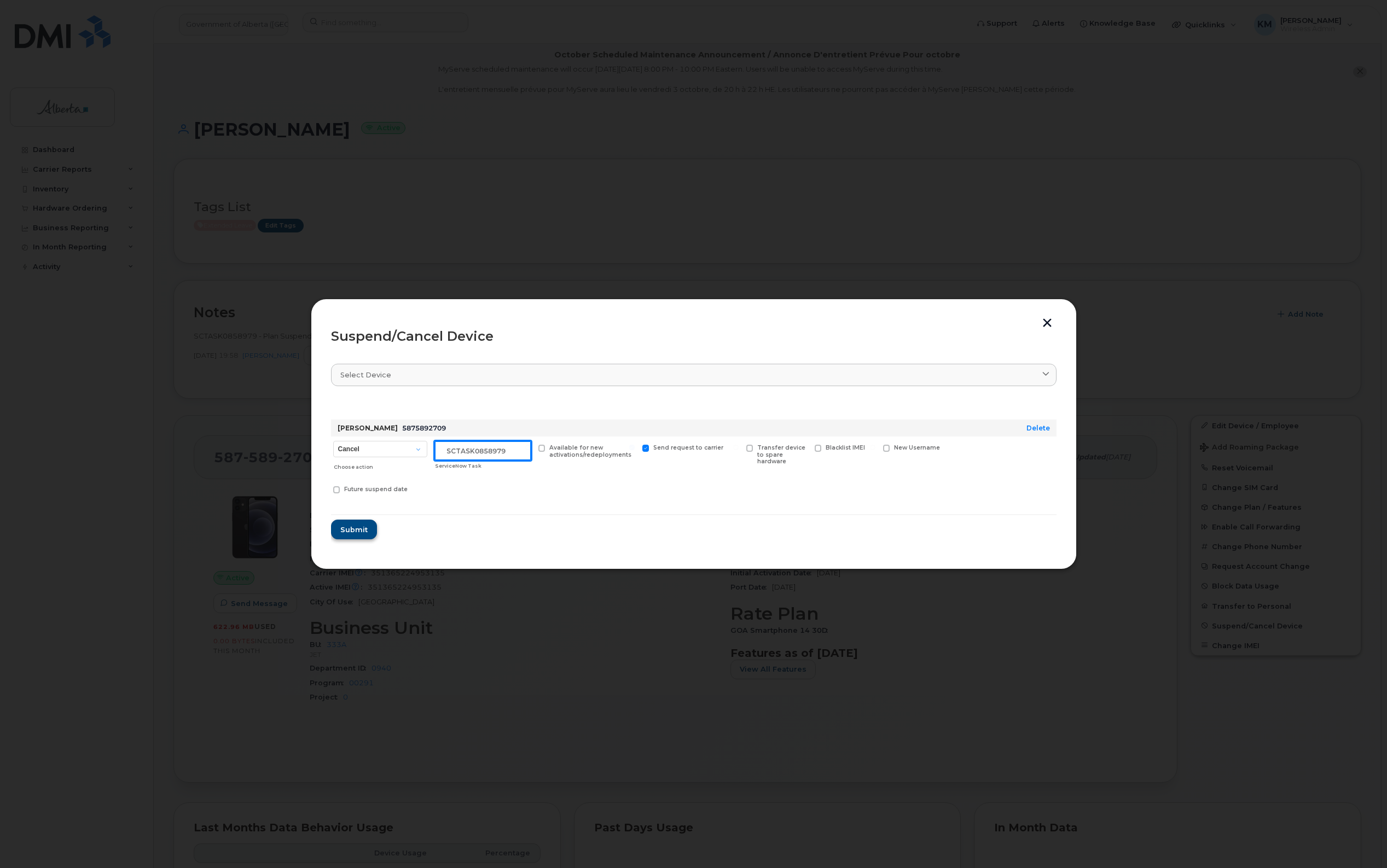
type input "SCTASK0858979"
click at [365, 535] on button "Submit" at bounding box center [353, 530] width 45 height 20
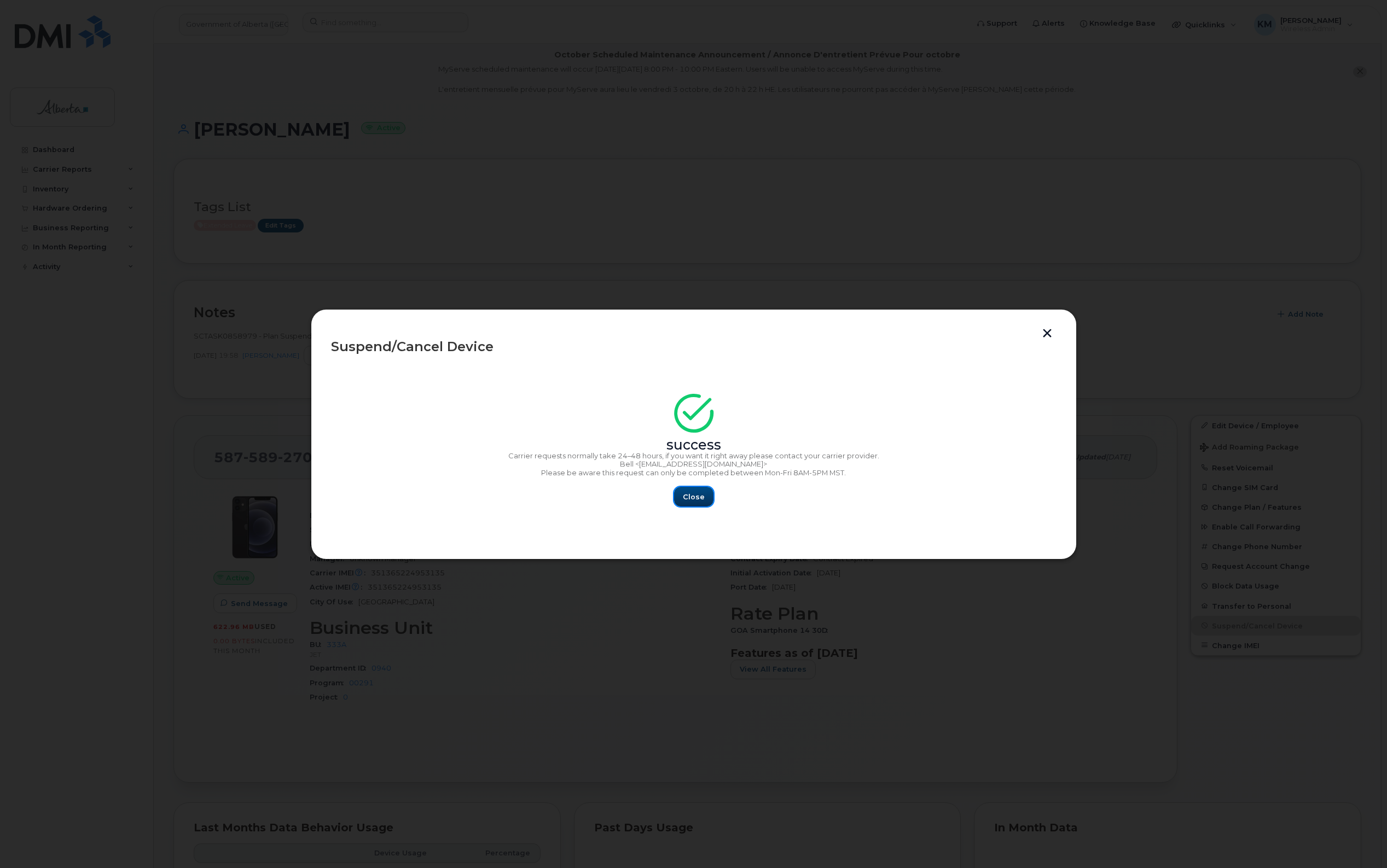
click at [695, 495] on span "Close" at bounding box center [693, 496] width 22 height 11
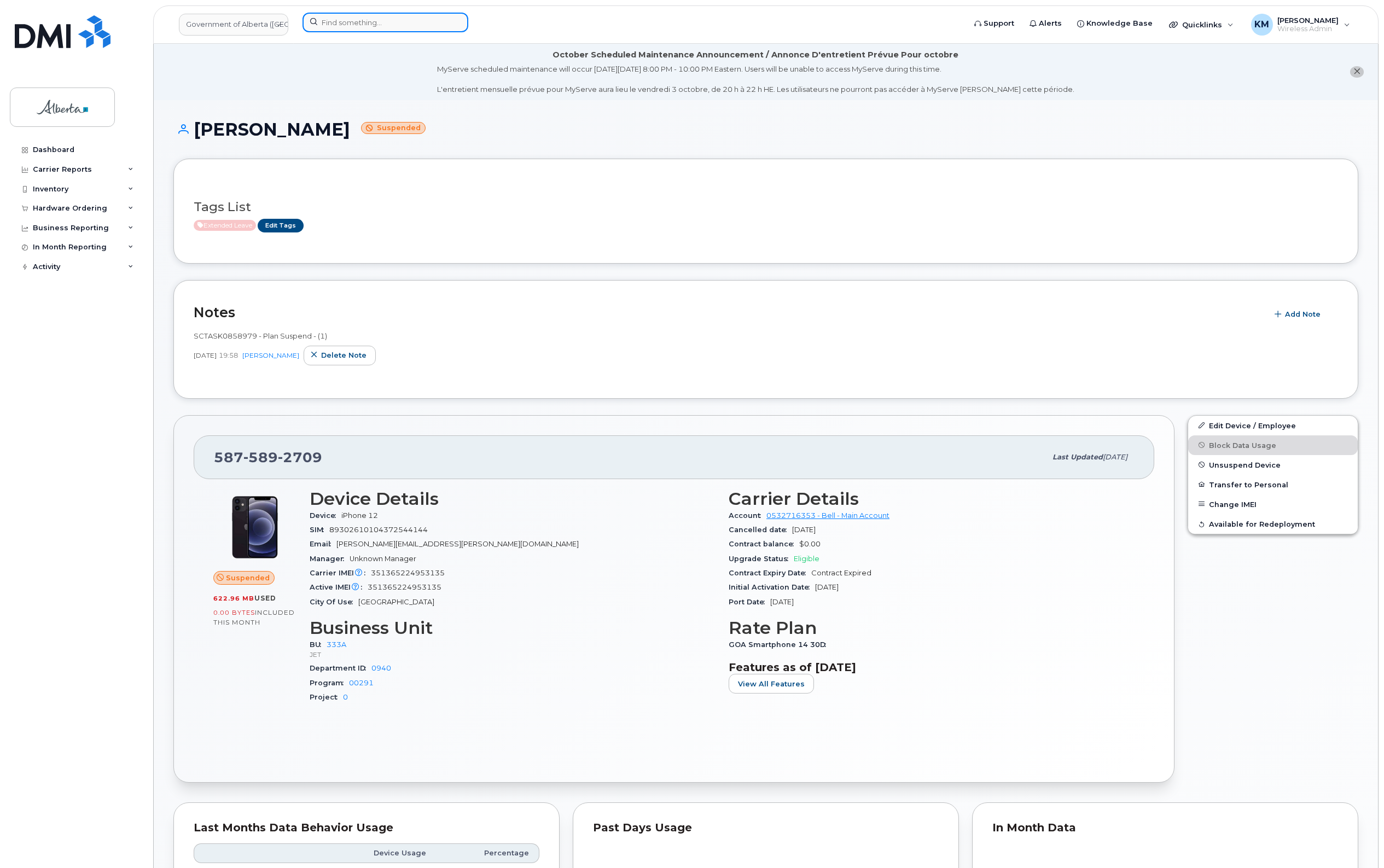
click at [330, 28] on input at bounding box center [385, 23] width 166 height 20
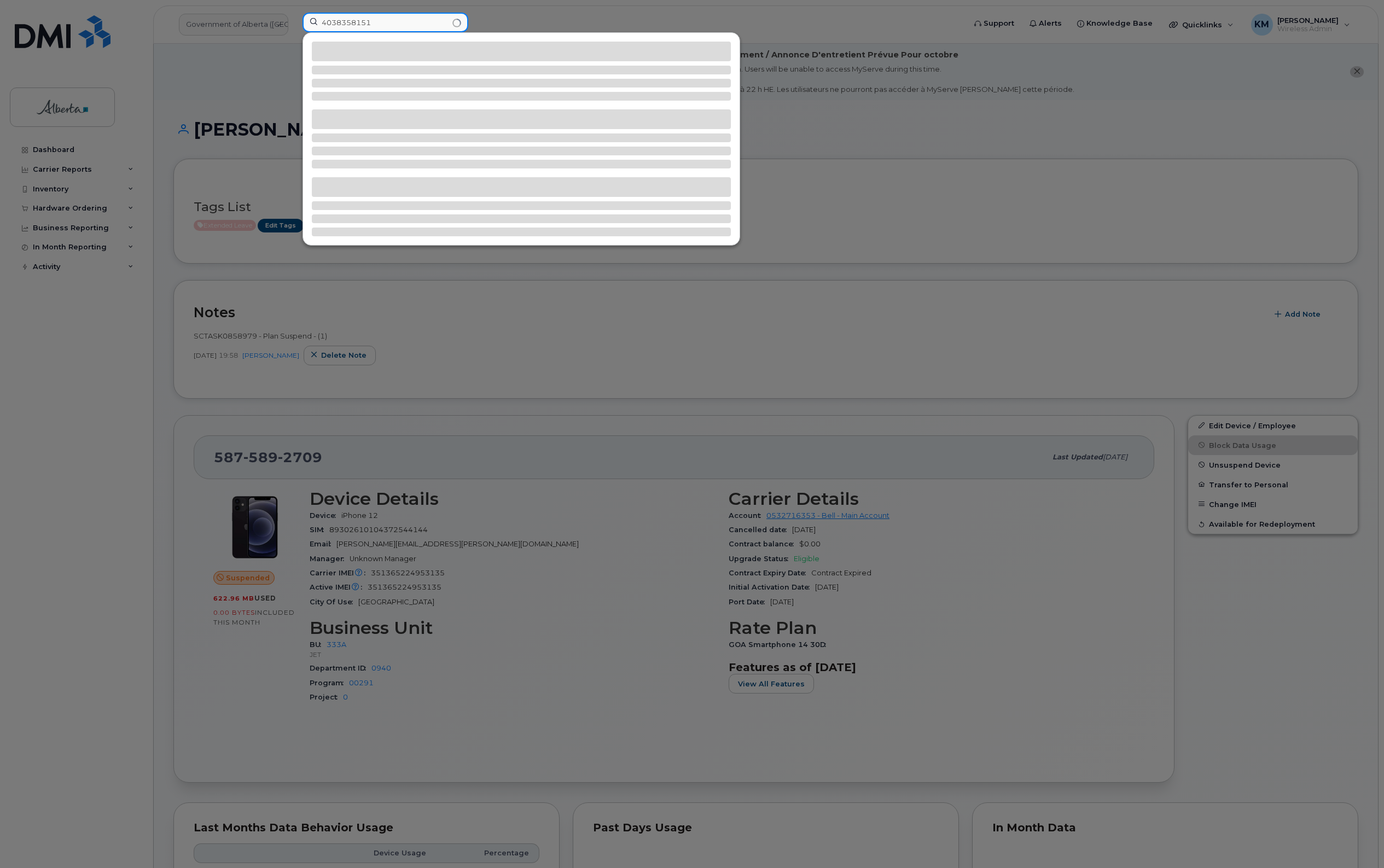
type input "4038358151"
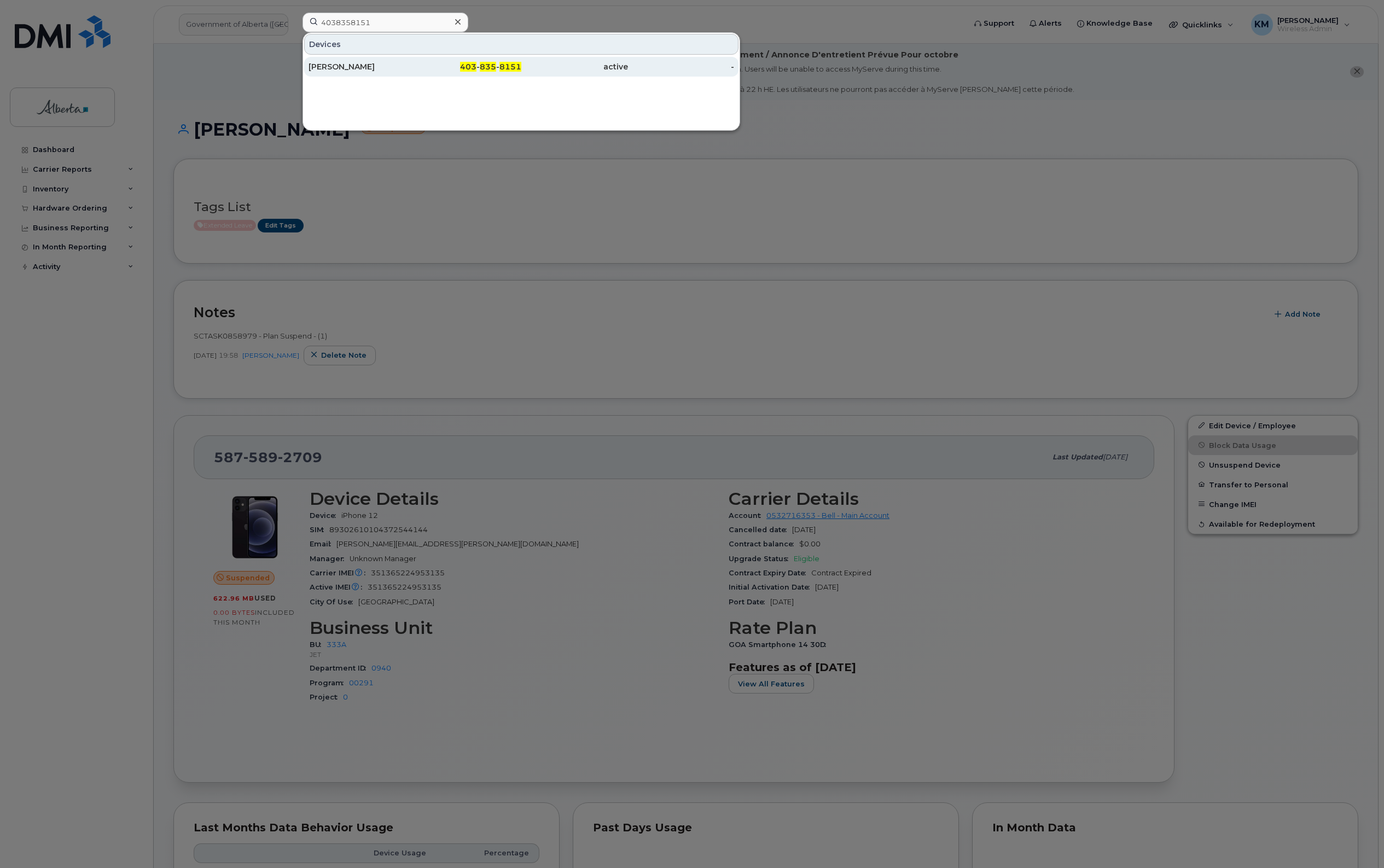
click at [335, 61] on div "[PERSON_NAME]" at bounding box center [362, 67] width 107 height 20
